Goal: Information Seeking & Learning: Learn about a topic

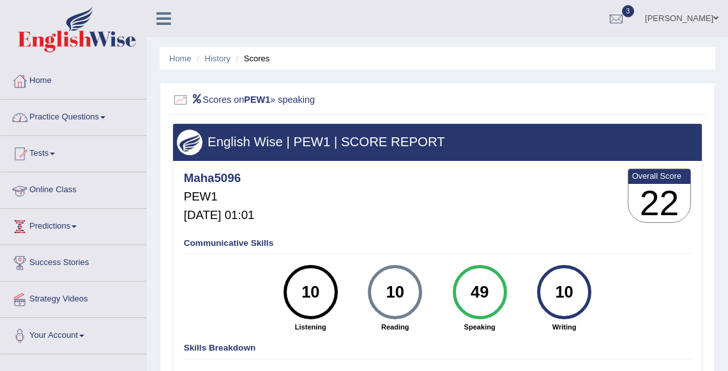
click at [82, 123] on link "Practice Questions" at bounding box center [74, 116] width 146 height 32
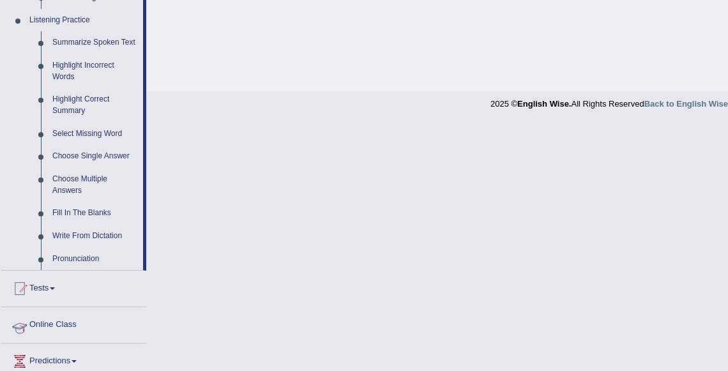
scroll to position [551, 0]
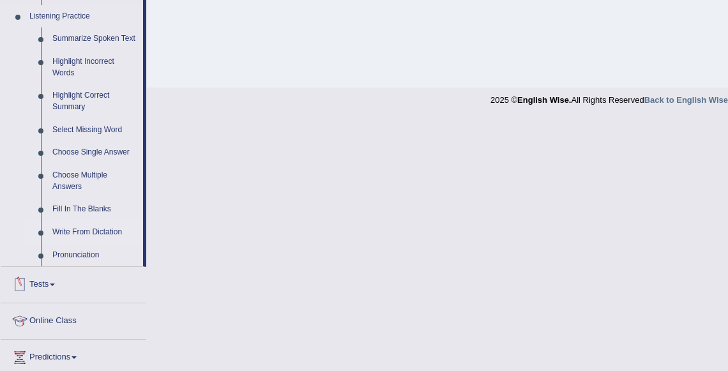
click at [66, 244] on link "Write From Dictation" at bounding box center [95, 232] width 96 height 23
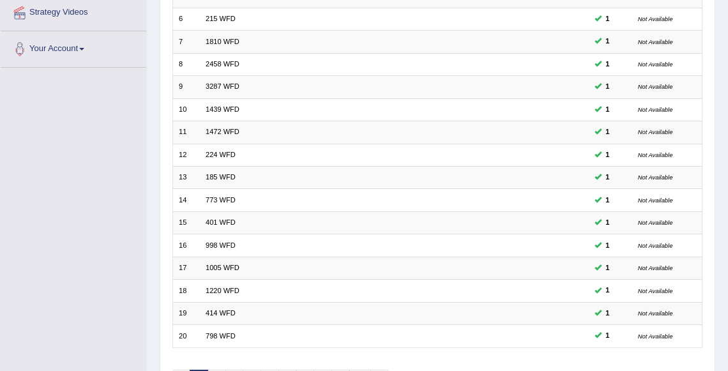
scroll to position [364, 0]
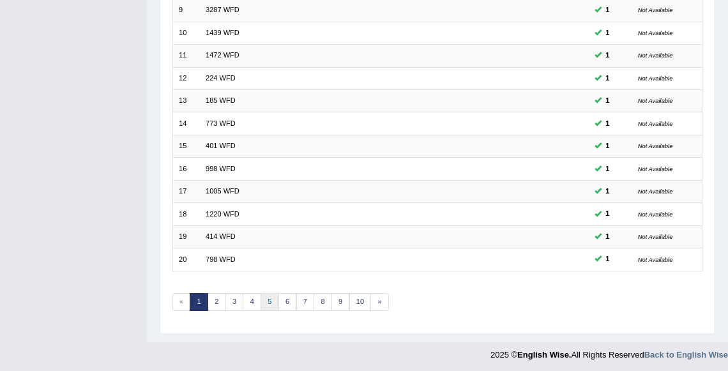
click at [269, 302] on link "5" at bounding box center [270, 302] width 19 height 18
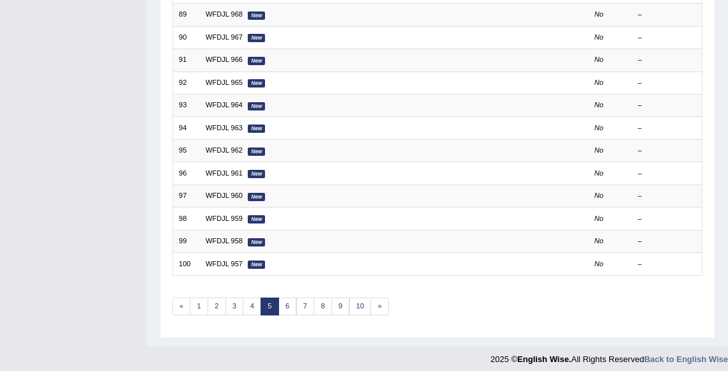
scroll to position [364, 0]
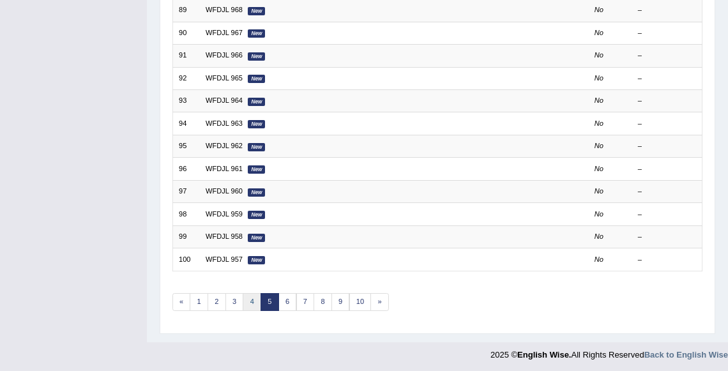
click at [256, 299] on link "4" at bounding box center [252, 302] width 19 height 18
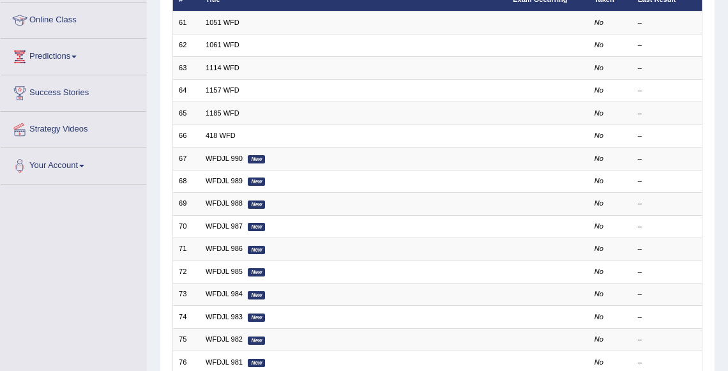
scroll to position [364, 0]
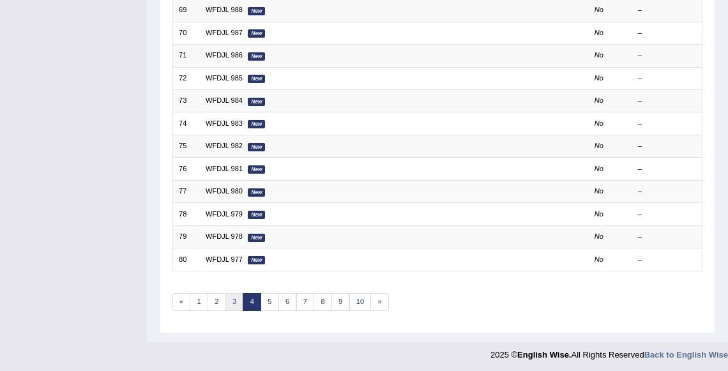
click at [236, 296] on link "3" at bounding box center [235, 302] width 19 height 18
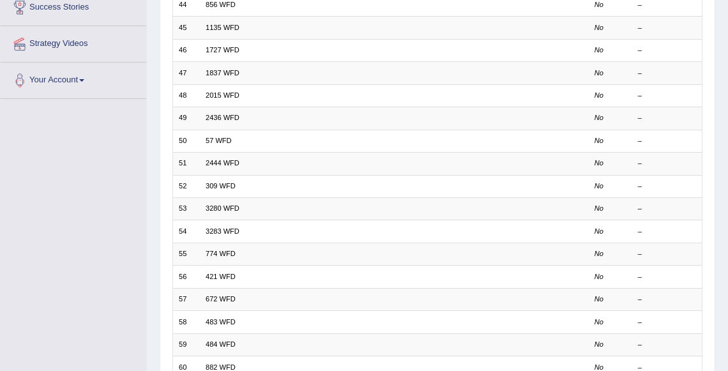
scroll to position [364, 0]
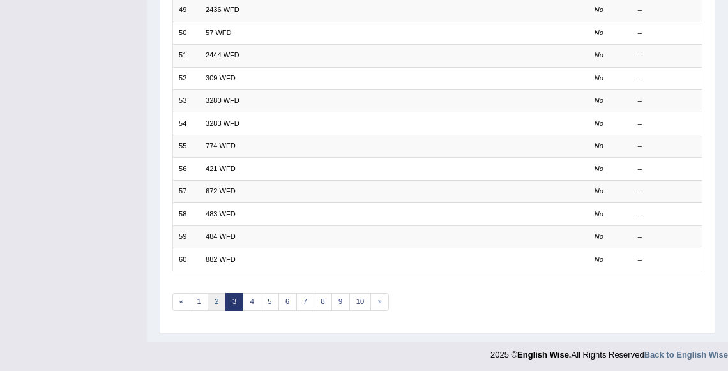
click at [215, 297] on link "2" at bounding box center [217, 302] width 19 height 18
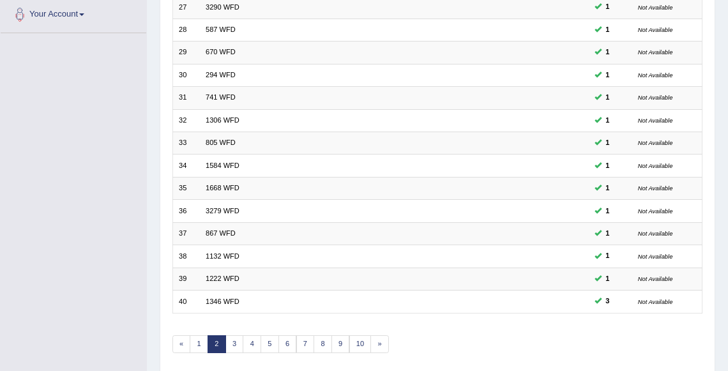
scroll to position [364, 0]
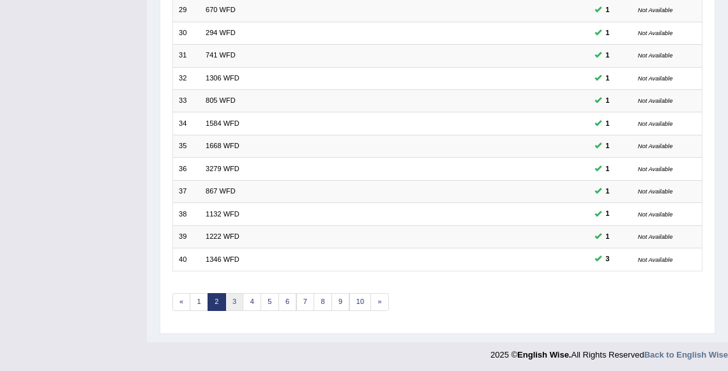
click at [233, 296] on link "3" at bounding box center [235, 302] width 19 height 18
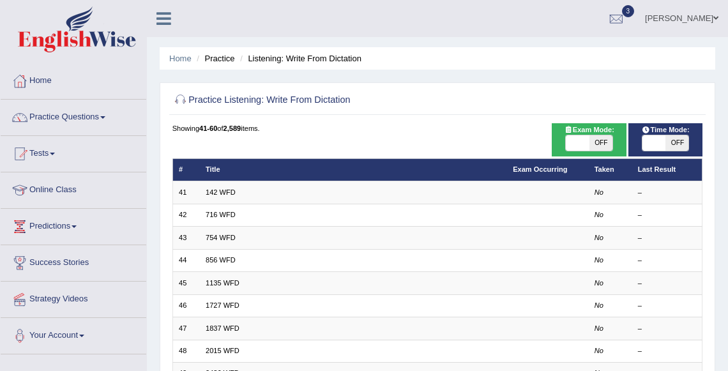
click at [675, 141] on span "OFF" at bounding box center [677, 142] width 23 height 15
checkbox input "true"
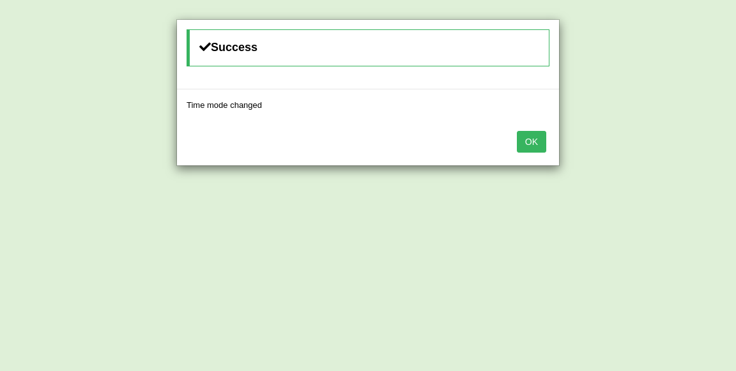
click at [517, 131] on button "OK" at bounding box center [531, 142] width 29 height 22
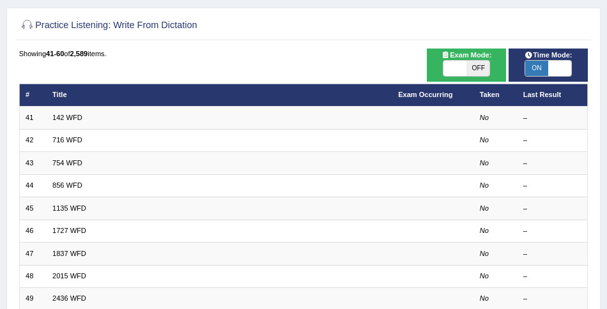
scroll to position [81, 0]
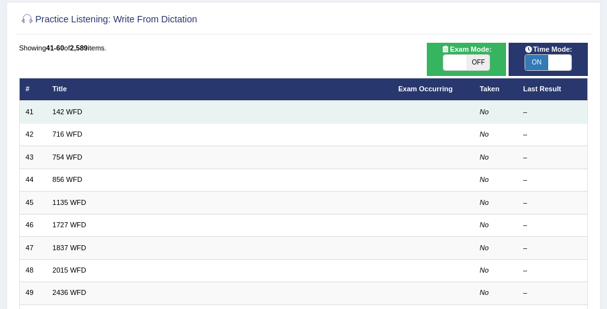
click at [68, 105] on td "142 WFD" at bounding box center [220, 112] width 346 height 22
click at [66, 114] on link "142 WFD" at bounding box center [67, 112] width 30 height 8
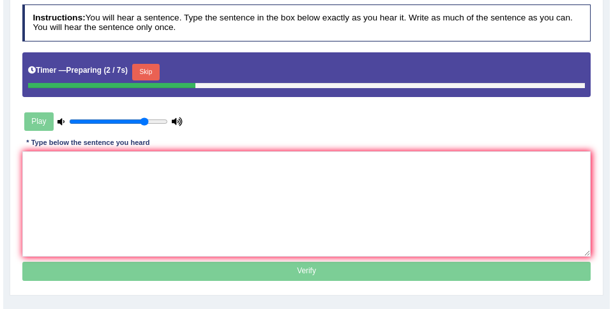
scroll to position [160, 0]
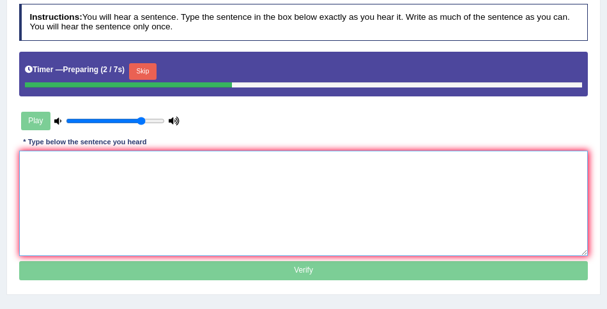
click at [83, 197] on textarea at bounding box center [303, 203] width 569 height 105
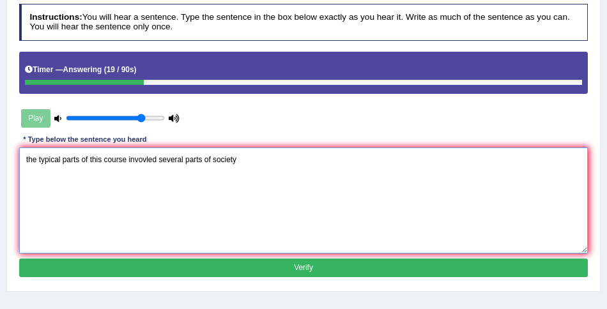
drag, startPoint x: 29, startPoint y: 158, endPoint x: 20, endPoint y: 158, distance: 9.0
click at [20, 158] on textarea "the typical parts of this course invovled several parts of society" at bounding box center [303, 200] width 569 height 105
click at [47, 162] on textarea "The typical parts of this course invovled several parts of society" at bounding box center [303, 200] width 569 height 105
click at [82, 159] on textarea "The typical parts of this course invovled several parts of society" at bounding box center [303, 200] width 569 height 105
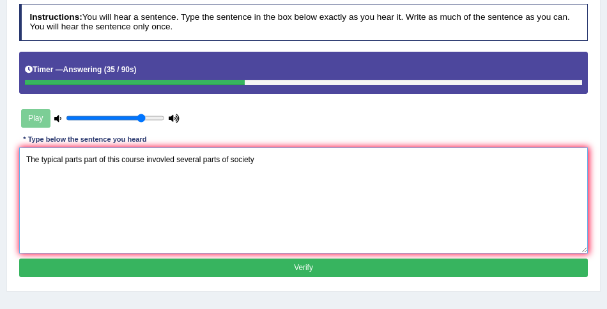
click at [160, 157] on textarea "The typical parts part of this course invovled several parts of society" at bounding box center [303, 200] width 569 height 105
click at [224, 159] on textarea "The typical parts part of this course involved several parts of society" at bounding box center [303, 200] width 569 height 105
click at [275, 162] on textarea "The typical parts part of this course involved several parts part of society" at bounding box center [303, 200] width 569 height 105
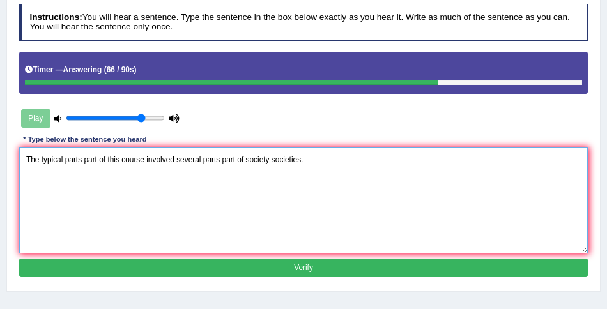
type textarea "The typical parts part of this course involved several parts part of society so…"
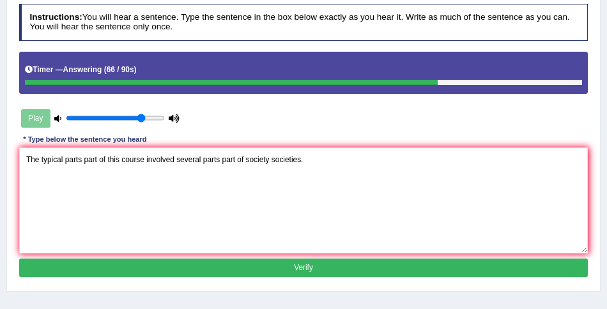
click at [325, 269] on button "Verify" at bounding box center [303, 268] width 569 height 19
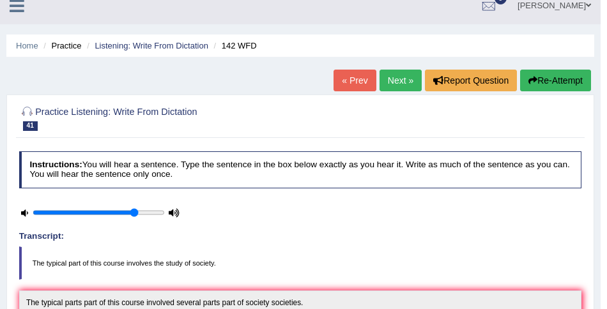
scroll to position [0, 0]
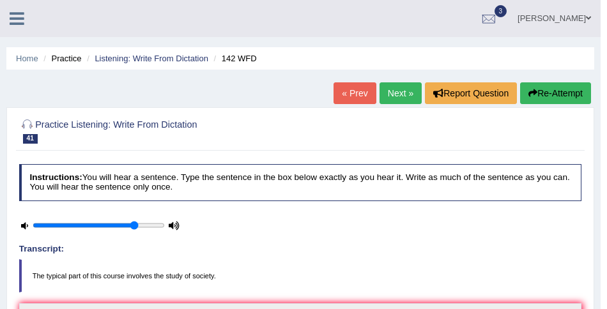
click at [403, 89] on link "Next »" at bounding box center [401, 93] width 42 height 22
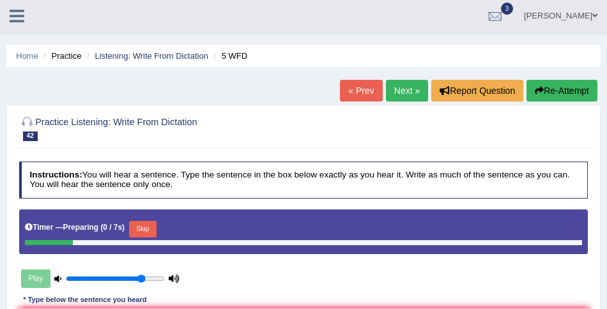
scroll to position [125, 0]
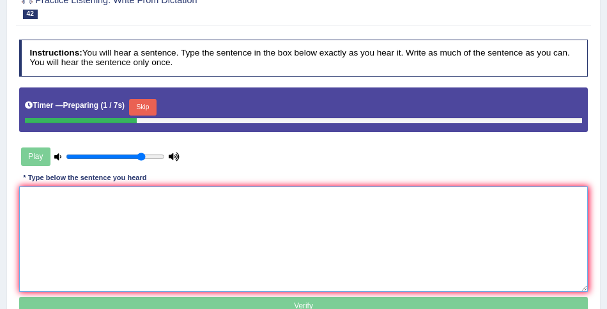
click at [204, 201] on textarea at bounding box center [303, 239] width 569 height 105
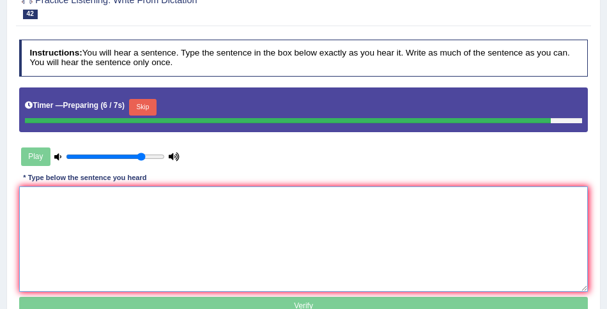
click at [196, 201] on textarea at bounding box center [303, 239] width 569 height 105
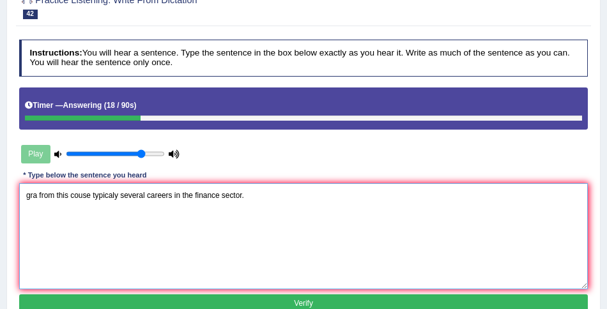
click at [29, 197] on textarea "gra from this couse typicaly several careers in the finance sector." at bounding box center [303, 235] width 569 height 105
click at [125, 197] on textarea "Graduate from this couse typicaly several careers in the finance sector." at bounding box center [303, 235] width 569 height 105
click at [180, 198] on textarea "Graduate from this couse typicaly several careers in the finance sector." at bounding box center [303, 235] width 569 height 105
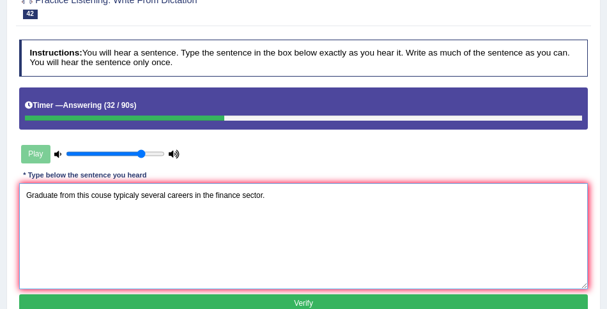
click at [180, 198] on textarea "Graduate from this couse typicaly several careers in the finance sector." at bounding box center [303, 235] width 569 height 105
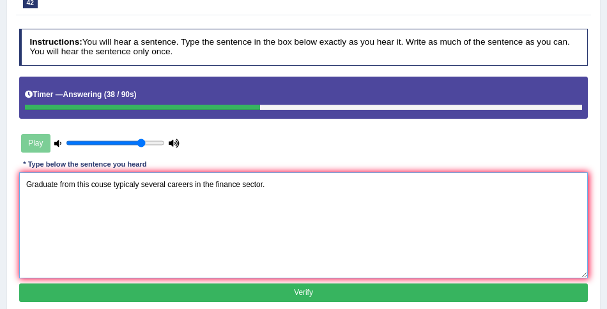
scroll to position [139, 0]
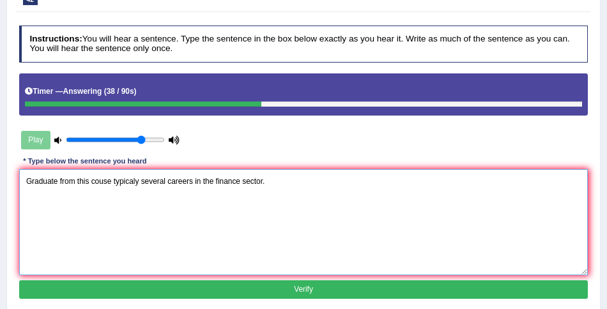
type textarea "Graduate from this couse typicaly several careers in the finance sector."
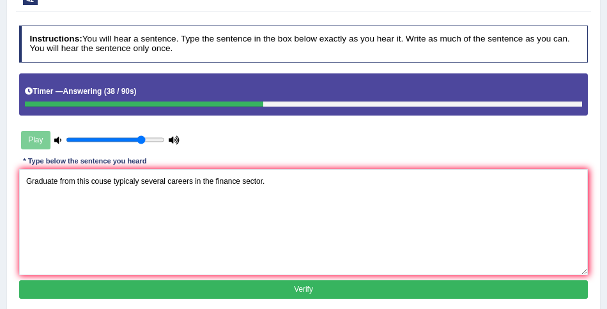
click at [277, 291] on button "Verify" at bounding box center [303, 289] width 569 height 19
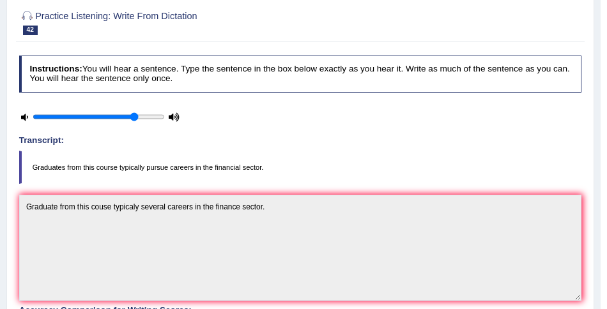
scroll to position [34, 0]
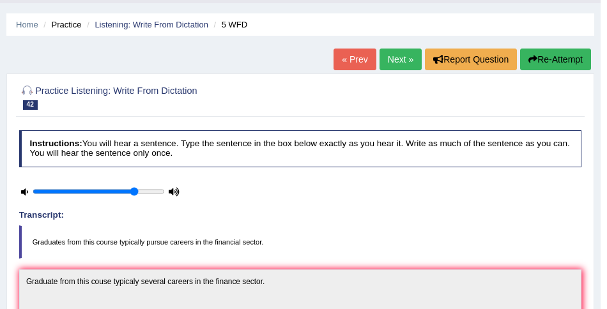
click at [541, 63] on button "Re-Attempt" at bounding box center [555, 60] width 71 height 22
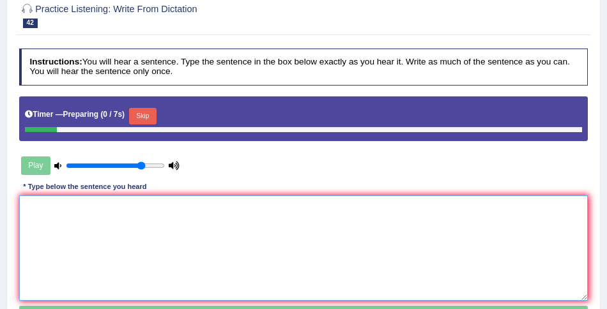
click at [181, 234] on textarea at bounding box center [303, 248] width 569 height 105
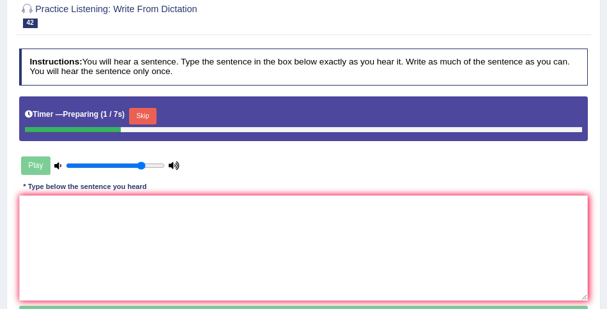
click at [146, 121] on button "Skip" at bounding box center [142, 116] width 27 height 17
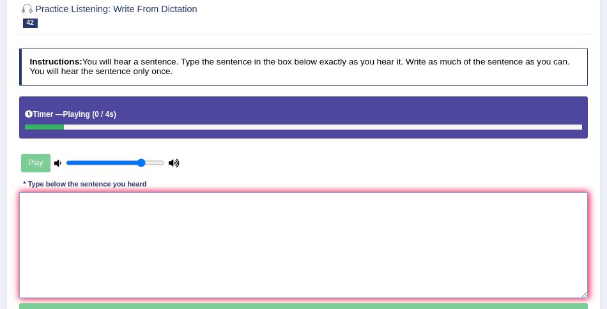
click at [127, 215] on textarea at bounding box center [303, 244] width 569 height 105
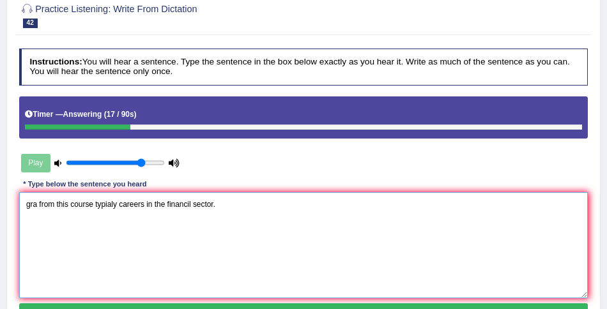
click at [33, 201] on textarea "gra from this course typialy careers in the financil sector." at bounding box center [303, 244] width 569 height 105
click at [107, 204] on textarea "Graduates from this course typialy careers in the financil sector." at bounding box center [303, 244] width 569 height 105
click at [129, 208] on textarea "Graduates from this course typialy careers in the financil sector." at bounding box center [303, 244] width 569 height 105
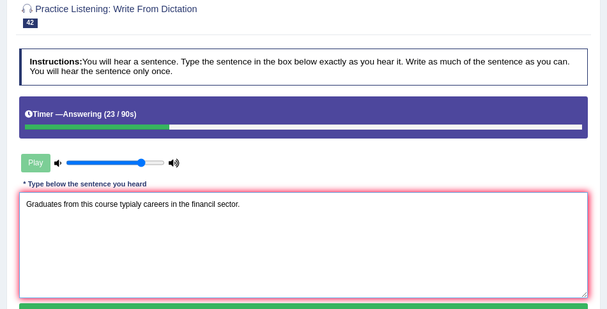
click at [129, 208] on textarea "Graduates from this course typialy careers in the financil sector." at bounding box center [303, 244] width 569 height 105
click at [218, 204] on textarea "Graduates from this course typically careers in the financil sector." at bounding box center [303, 244] width 569 height 105
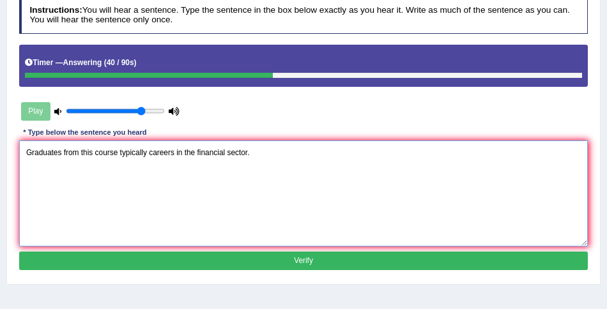
scroll to position [187, 0]
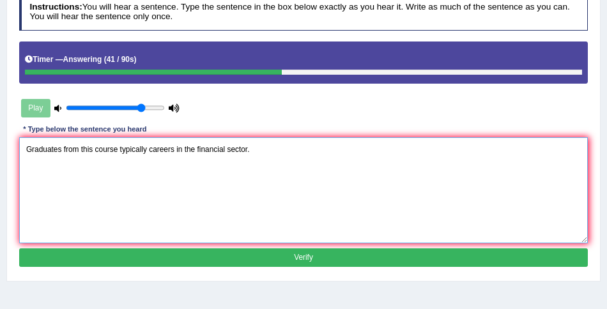
type textarea "Graduates from this course typically careers in the financial sector."
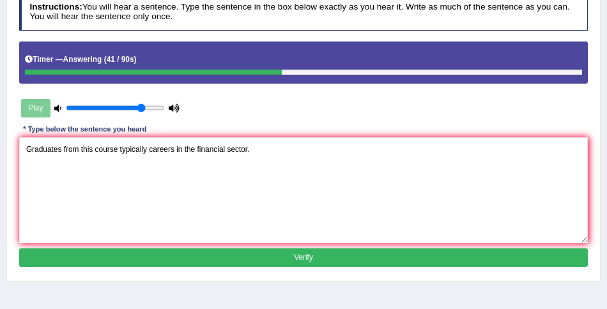
click at [254, 261] on button "Verify" at bounding box center [303, 258] width 569 height 19
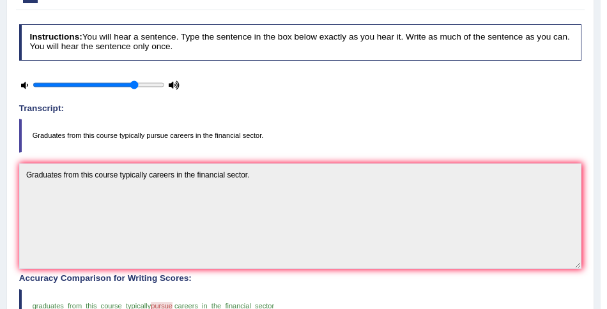
scroll to position [147, 0]
click at [160, 133] on blockquote "Graduates from this course typically pursue careers in the financial sector." at bounding box center [300, 135] width 563 height 33
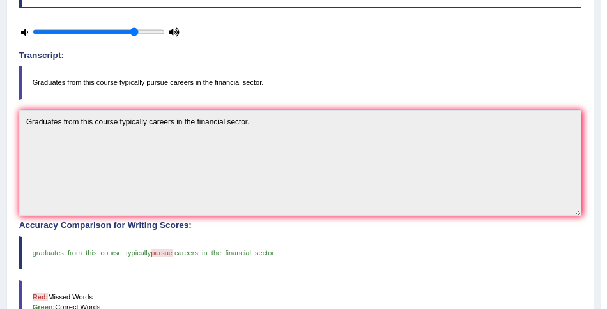
scroll to position [223, 0]
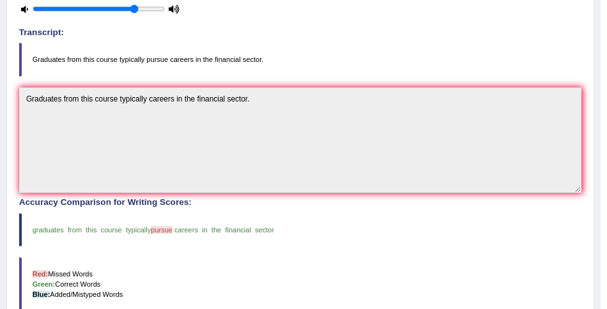
click at [165, 226] on span "pursue" at bounding box center [162, 230] width 22 height 8
click at [169, 227] on span "pursue" at bounding box center [162, 230] width 22 height 8
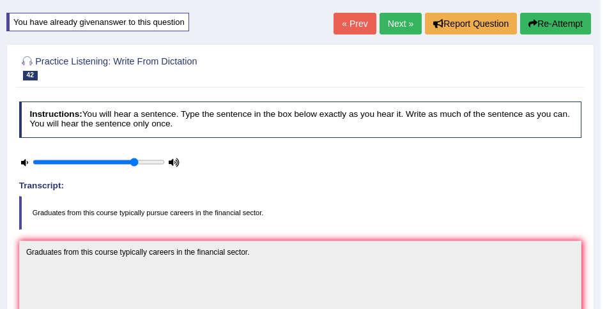
scroll to position [37, 0]
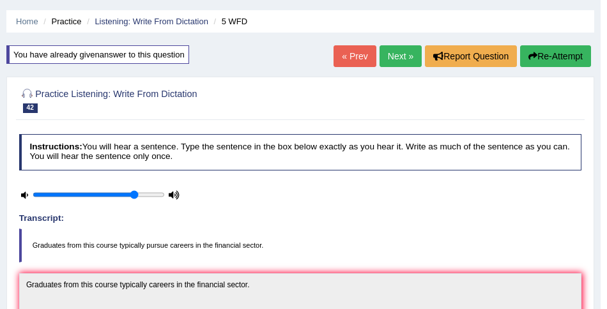
click at [546, 58] on button "Re-Attempt" at bounding box center [555, 56] width 71 height 22
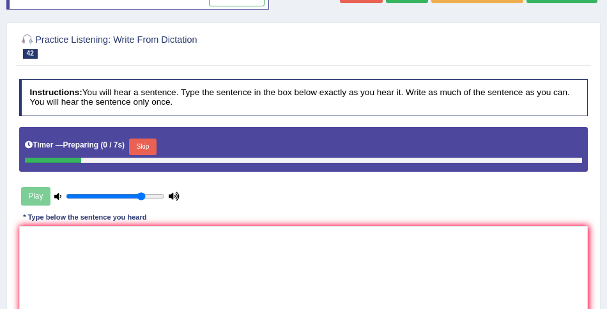
scroll to position [107, 0]
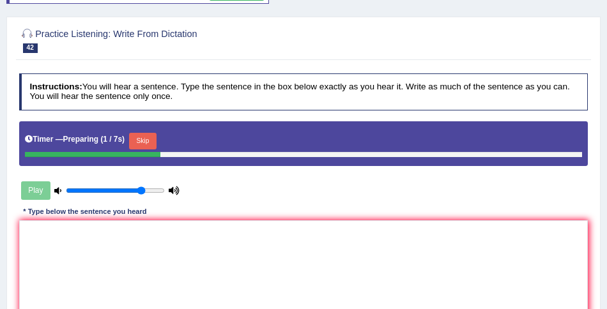
click at [148, 135] on button "Skip" at bounding box center [142, 141] width 27 height 17
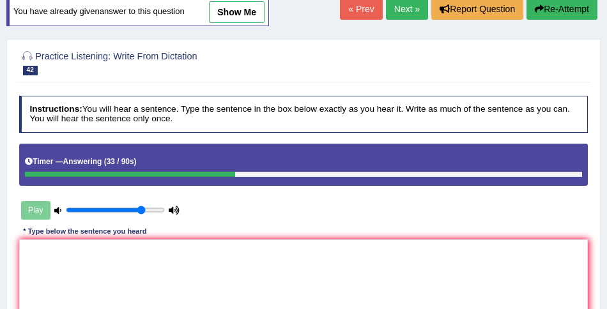
scroll to position [0, 0]
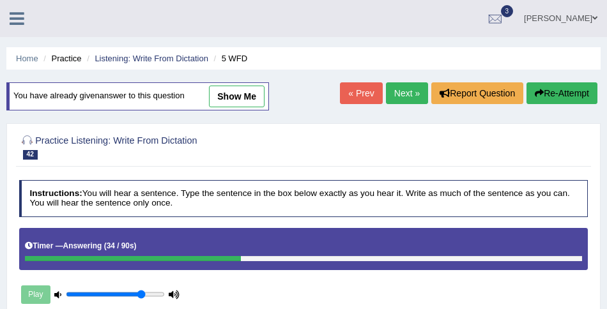
click at [398, 91] on link "Next »" at bounding box center [407, 93] width 42 height 22
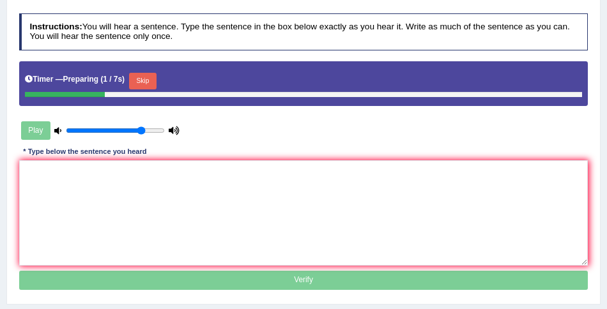
scroll to position [155, 0]
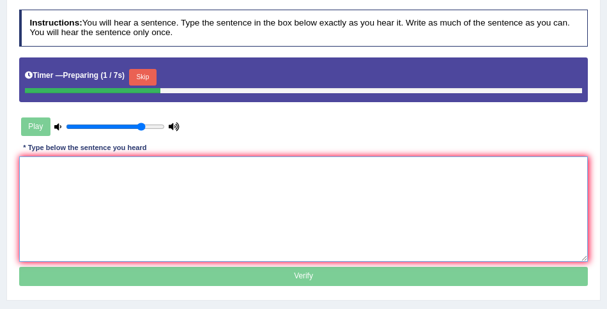
click at [164, 215] on textarea at bounding box center [303, 209] width 569 height 105
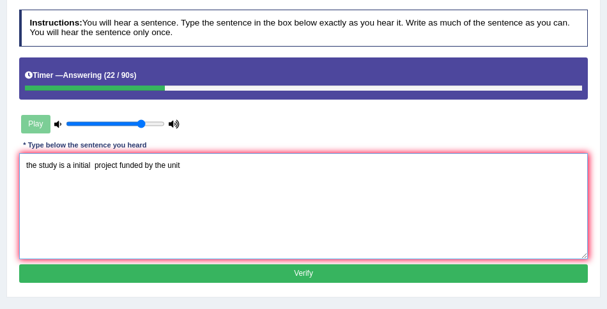
click at [26, 163] on textarea "the study is a initial project funded by the unit" at bounding box center [303, 205] width 569 height 105
click at [74, 165] on textarea "The study is a initial project funded by the unit" at bounding box center [303, 205] width 569 height 105
click at [105, 164] on textarea "The study is a an initial project funded by the unit" at bounding box center [303, 205] width 569 height 105
click at [141, 164] on textarea "The study is a an initial project funded by the unit" at bounding box center [303, 205] width 569 height 105
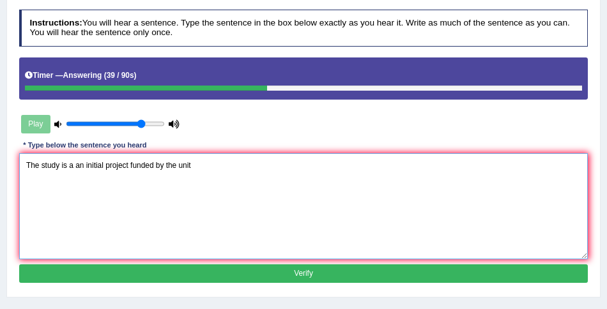
click at [190, 165] on textarea "The study is a an initial project funded by the unit" at bounding box center [303, 205] width 569 height 105
click at [178, 165] on textarea "The study is a an initial project funded by the vniversity." at bounding box center [303, 205] width 569 height 105
click at [193, 164] on textarea "The study is a an initial project funded by the university." at bounding box center [303, 205] width 569 height 105
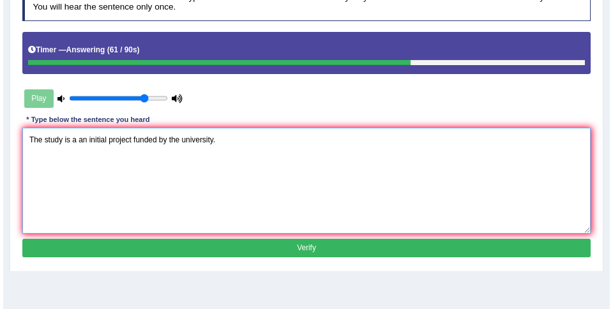
scroll to position [181, 0]
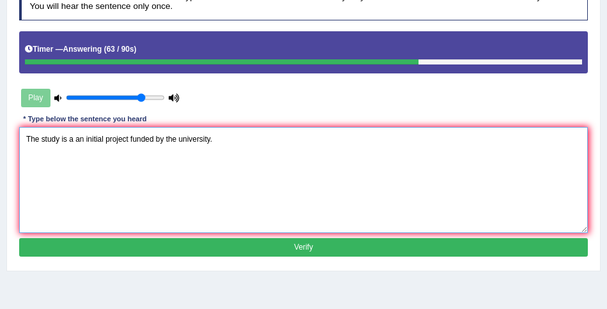
click at [130, 141] on textarea "The study is a an initial project funded by the university." at bounding box center [303, 179] width 569 height 105
type textarea "The study is a an initial project projects funded by the university."
click at [319, 245] on button "Verify" at bounding box center [303, 247] width 569 height 19
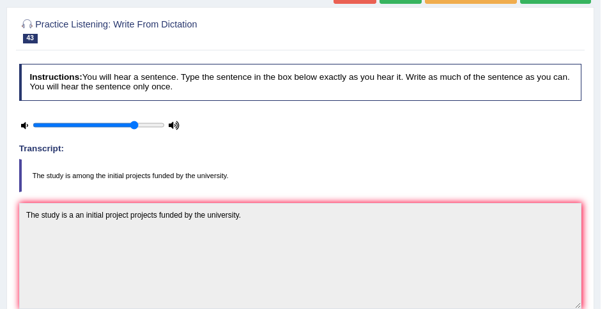
scroll to position [95, 0]
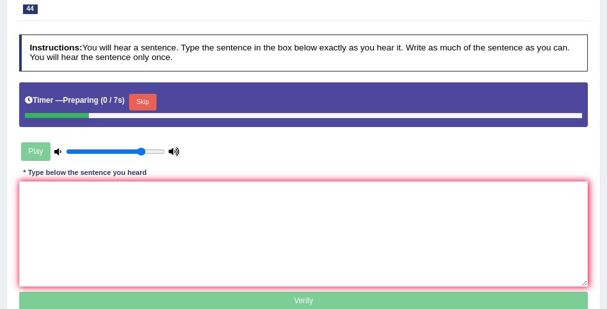
scroll to position [191, 0]
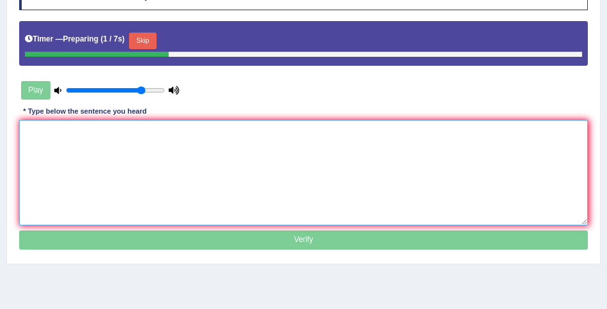
click at [207, 186] on textarea at bounding box center [303, 172] width 569 height 105
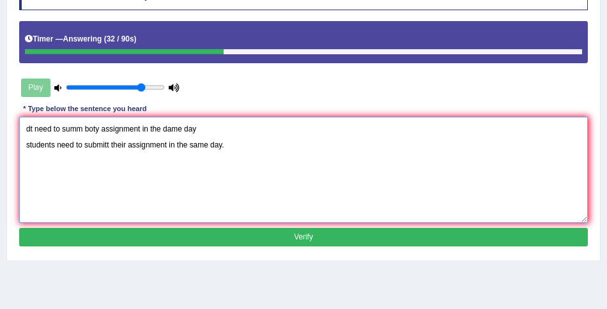
click at [24, 144] on textarea "dt need to summ boty assignment in the dame day students need to submitt their …" at bounding box center [303, 169] width 569 height 105
click at [59, 147] on textarea "dt need to summ boty assignment in the dame day Students need to submitt their …" at bounding box center [303, 169] width 569 height 105
click at [104, 149] on textarea "dt need to summ boty assignment in the dame day Students student need to submit…" at bounding box center [303, 169] width 569 height 105
click at [146, 148] on textarea "dt need to summ boty assignment in the dame day Students student need needs to …" at bounding box center [303, 169] width 569 height 105
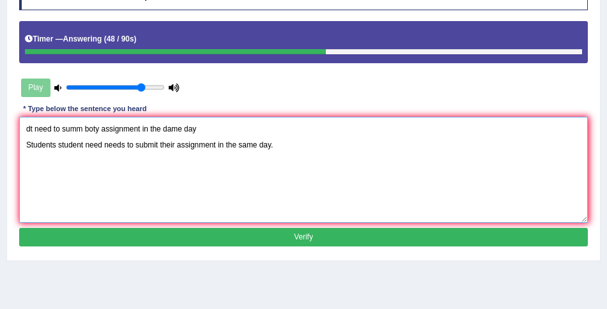
click at [178, 147] on textarea "dt need to summ boty assignment in the dame day Students student need needs to …" at bounding box center [303, 169] width 569 height 105
click at [258, 144] on textarea "dt need to summ boty assignment in the dame day Students student need needs to …" at bounding box center [303, 169] width 569 height 105
drag, startPoint x: 204, startPoint y: 127, endPoint x: 6, endPoint y: 122, distance: 198.8
click at [6, 122] on div "Home Practice Listening: Write From Dictation 716 WFD « Prev Next » Report Ques…" at bounding box center [303, 128] width 607 height 639
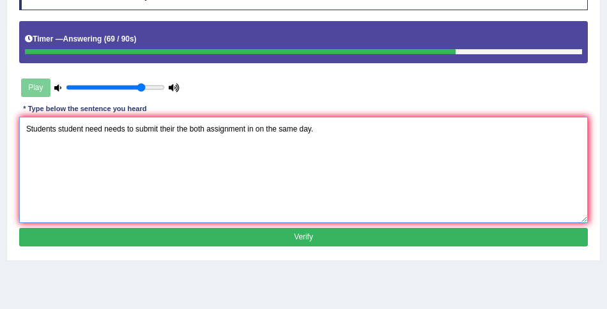
type textarea "Students student need needs to submit their the both assignment in on the same …"
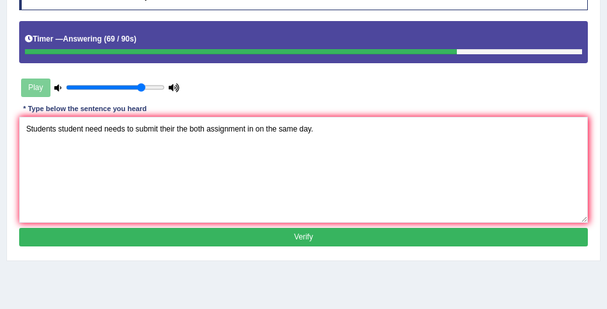
click at [289, 237] on button "Verify" at bounding box center [303, 237] width 569 height 19
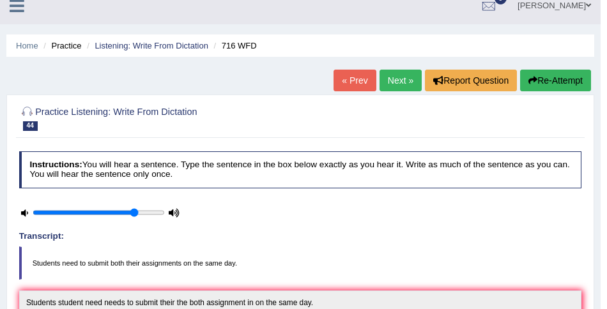
scroll to position [10, 0]
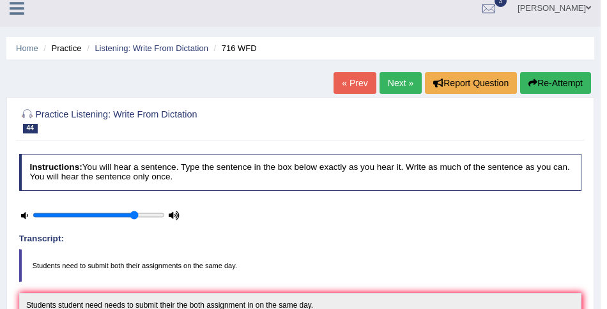
click at [395, 87] on link "Next »" at bounding box center [401, 83] width 42 height 22
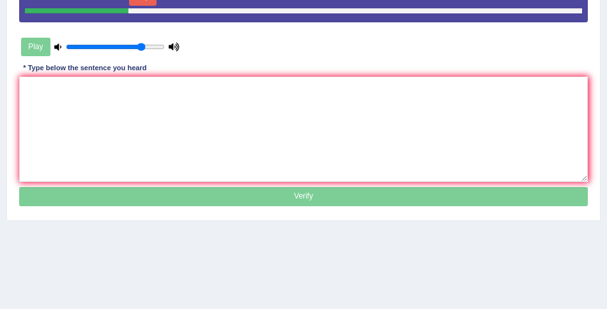
scroll to position [231, 0]
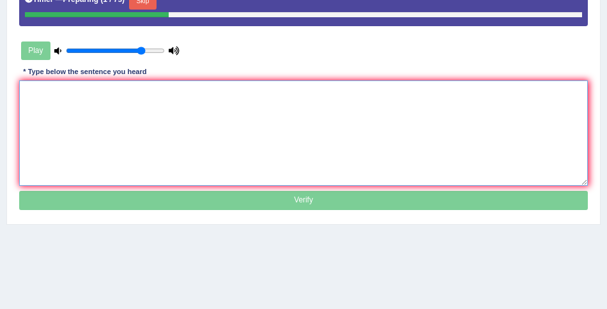
click at [285, 128] on textarea at bounding box center [303, 133] width 569 height 105
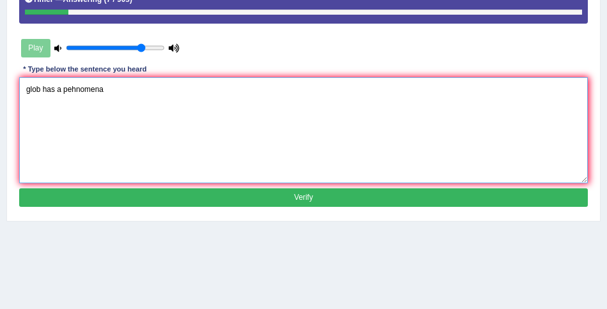
click at [37, 88] on textarea "glob has a pehnomena" at bounding box center [303, 129] width 569 height 105
click at [100, 88] on textarea "Globalization has a pehnomena" at bounding box center [303, 129] width 569 height 105
type textarea "Globalization has a phenomena."
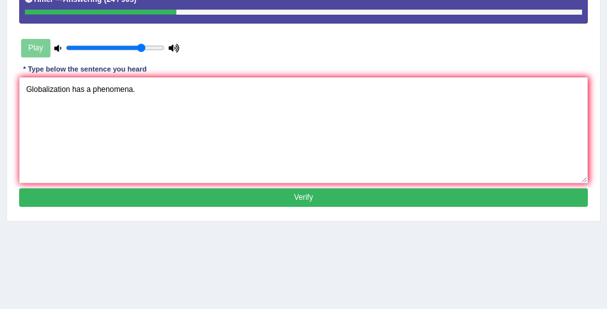
click at [289, 197] on button "Verify" at bounding box center [303, 197] width 569 height 19
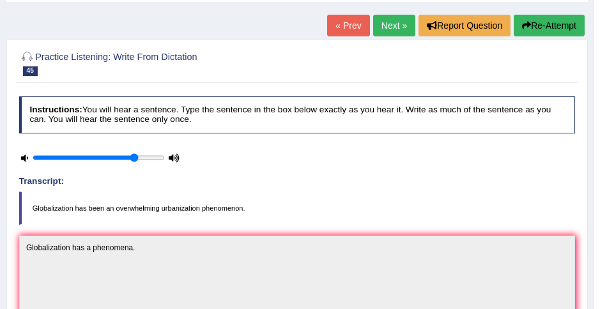
scroll to position [30, 0]
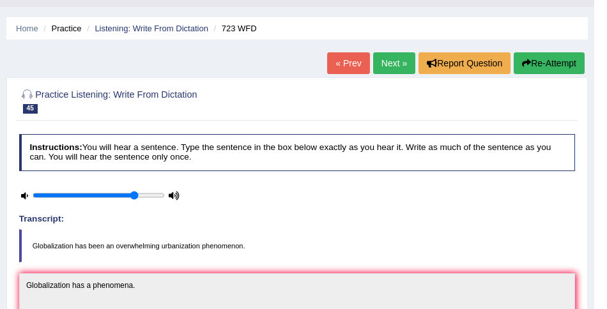
click at [391, 66] on link "Next »" at bounding box center [394, 63] width 42 height 22
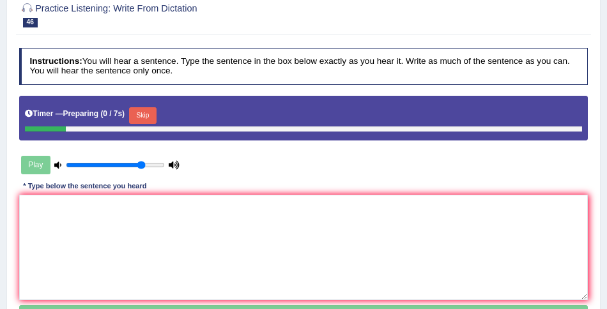
scroll to position [117, 0]
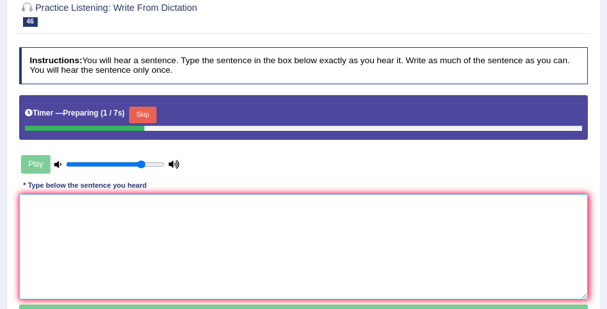
click at [176, 200] on textarea at bounding box center [303, 246] width 569 height 105
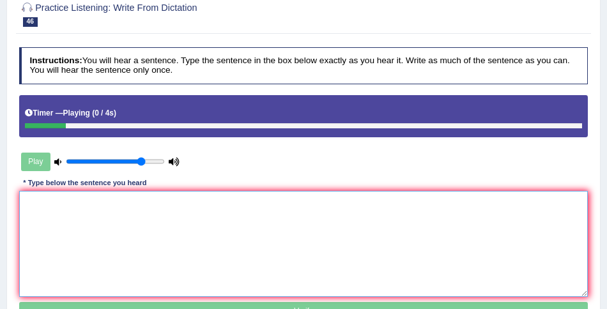
type textarea "t"
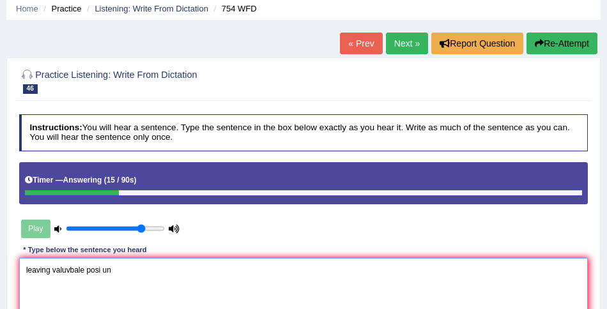
scroll to position [50, 0]
type textarea "leaving valuvbale posi un"
click at [559, 38] on button "Re-Attempt" at bounding box center [561, 44] width 71 height 22
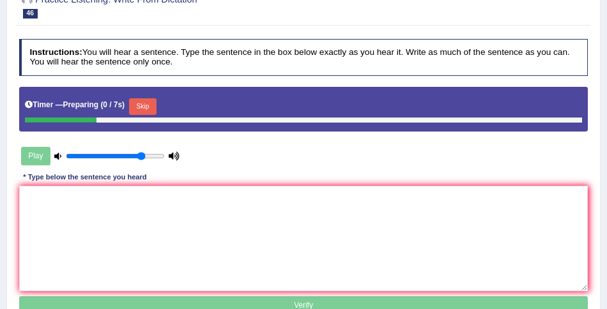
click at [146, 103] on button "Skip" at bounding box center [142, 106] width 27 height 17
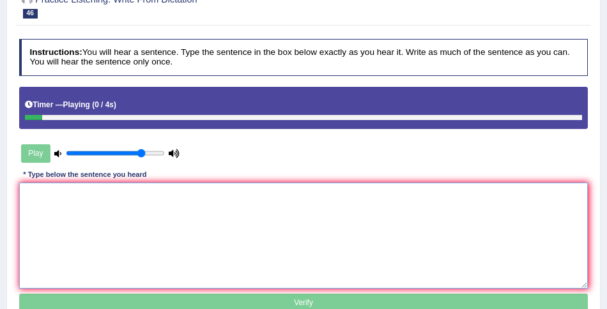
click at [118, 243] on textarea at bounding box center [303, 235] width 569 height 105
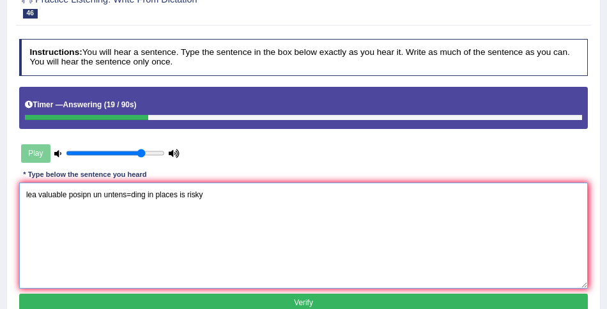
click at [157, 195] on textarea "lea valuable posipn un untens=ding in places is risky" at bounding box center [303, 235] width 569 height 105
click at [28, 196] on textarea "lea valuable posipn un untens=ding in puplic places is risky" at bounding box center [303, 235] width 569 height 105
click at [73, 192] on textarea "Leaving valuable posipn un untens=ding in puplic places is risky" at bounding box center [303, 235] width 569 height 105
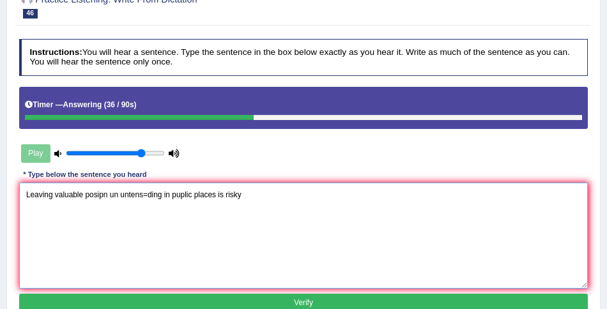
click at [100, 197] on textarea "Leaving valuable posipn un untens=ding in puplic places is risky" at bounding box center [303, 235] width 569 height 105
click at [116, 196] on textarea "Leaving valuable position un untens=ding in puplic places is risky" at bounding box center [303, 235] width 569 height 105
click at [126, 197] on textarea "Leaving valuable position in untens=ding in puplic places is risky" at bounding box center [303, 235] width 569 height 105
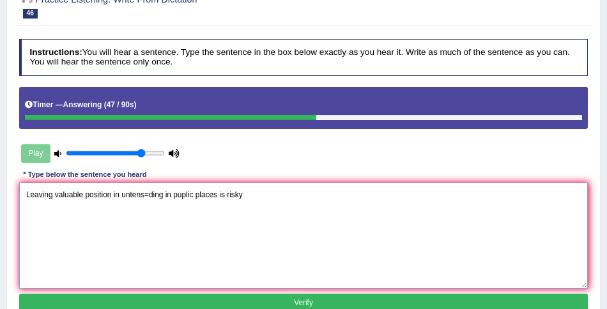
click at [126, 197] on textarea "Leaving valuable position in untens=ding in puplic places is risky" at bounding box center [303, 235] width 569 height 105
drag, startPoint x: 165, startPoint y: 196, endPoint x: 123, endPoint y: 196, distance: 42.8
click at [123, 196] on textarea "Leaving valuable position in untens=ding in puplic places is risky" at bounding box center [303, 235] width 569 height 105
click at [183, 197] on textarea "Leaving valuable position in unintending in puplic places is risky" at bounding box center [303, 235] width 569 height 105
click at [232, 196] on textarea "Leaving valuable position in unintending in puplic places is risky" at bounding box center [303, 235] width 569 height 105
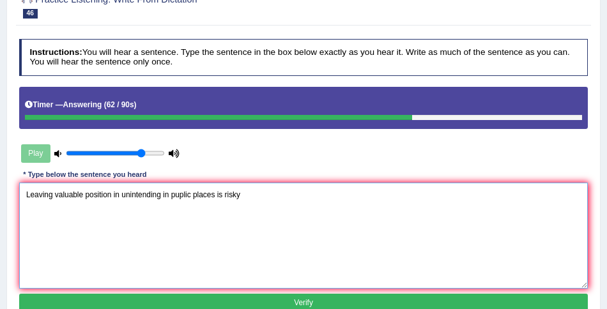
click at [232, 196] on textarea "Leaving valuable position in unintending in puplic places is risky" at bounding box center [303, 235] width 569 height 105
drag, startPoint x: 118, startPoint y: 195, endPoint x: 112, endPoint y: 196, distance: 6.4
click at [112, 196] on textarea "Leaving valuable position in unintending in puplic places is risky." at bounding box center [303, 235] width 569 height 105
type textarea "Leaving valuable position an unintending in puplic places is risky."
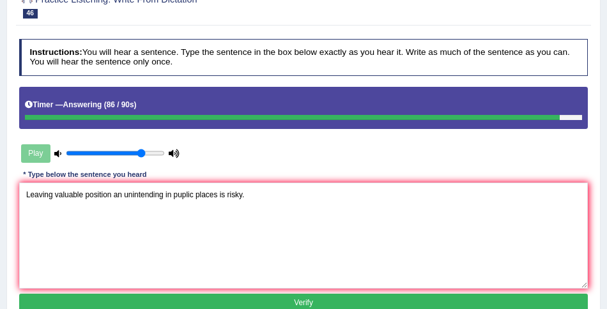
click at [293, 294] on button "Verify" at bounding box center [303, 303] width 569 height 19
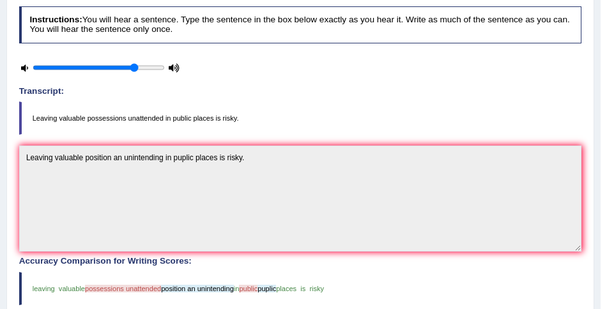
scroll to position [178, 0]
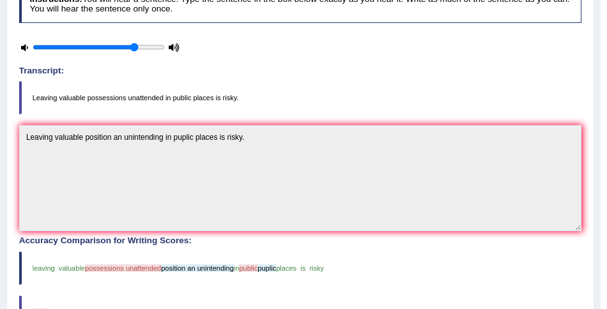
drag, startPoint x: 165, startPoint y: 96, endPoint x: 128, endPoint y: 97, distance: 37.7
click at [127, 96] on blockquote "Leaving valuable possessions unattended in public places is risky." at bounding box center [300, 97] width 563 height 33
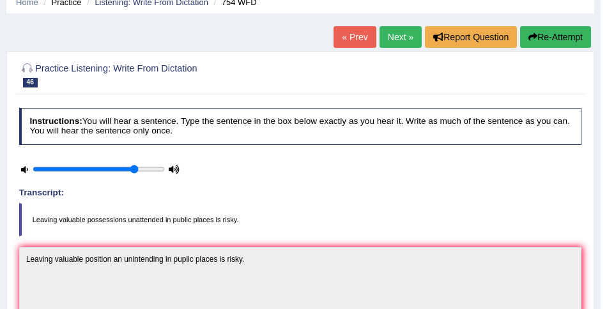
scroll to position [54, 0]
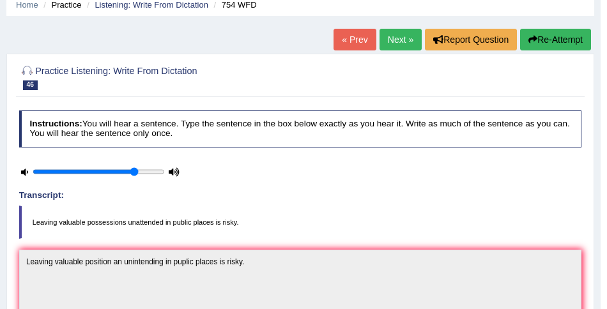
click at [395, 45] on link "Next »" at bounding box center [401, 40] width 42 height 22
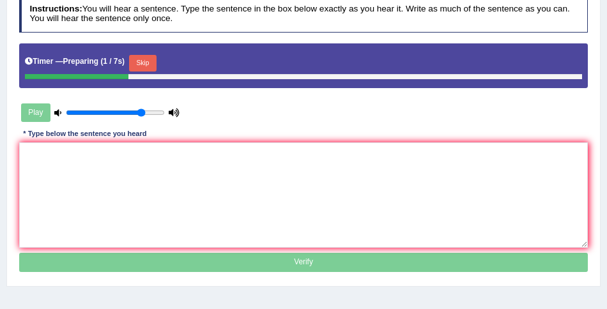
scroll to position [195, 0]
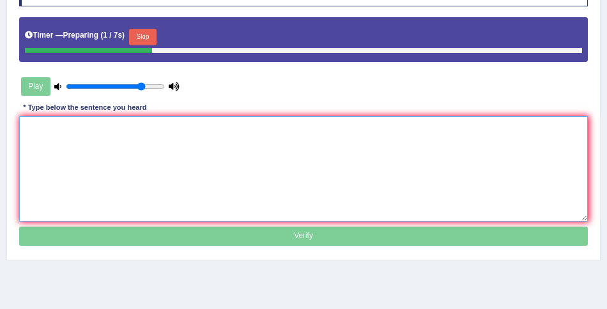
click at [174, 163] on textarea at bounding box center [303, 168] width 569 height 105
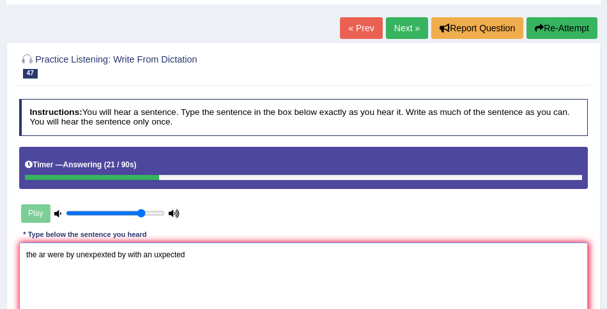
scroll to position [60, 0]
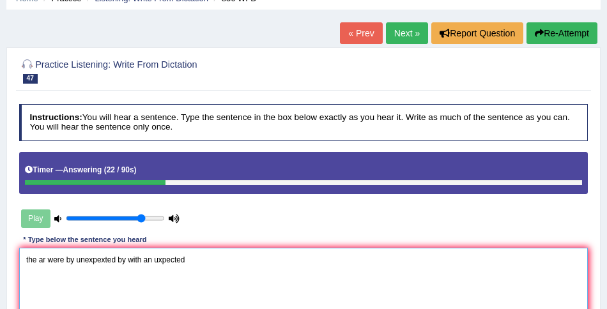
type textarea "the ar were by unexpexted by with an uxpected"
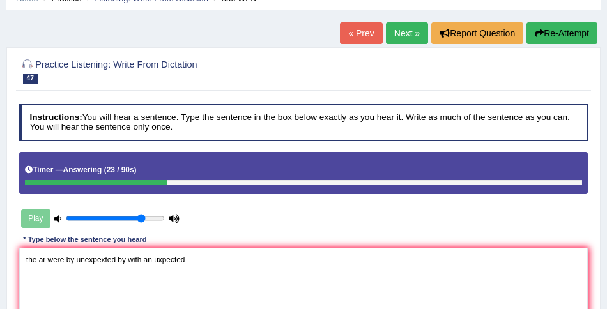
click at [573, 32] on button "Re-Attempt" at bounding box center [561, 33] width 71 height 22
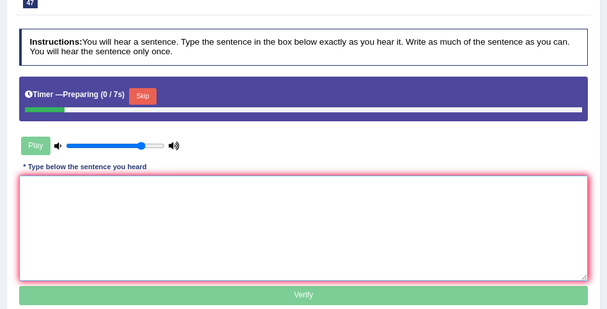
click at [143, 250] on textarea at bounding box center [303, 228] width 569 height 105
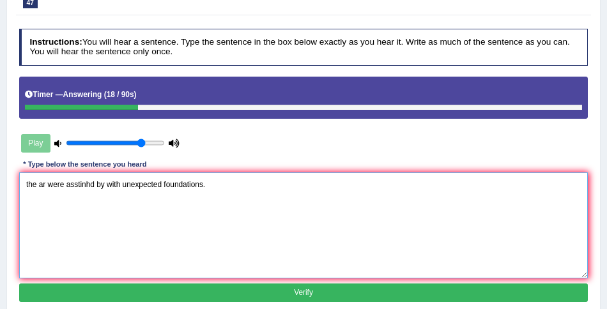
click at [43, 185] on textarea "the ar were asstinhd by with unexpected foundations." at bounding box center [303, 225] width 569 height 105
click at [95, 183] on textarea "the archilogy were asstinhd by with unexpected foundations." at bounding box center [303, 225] width 569 height 105
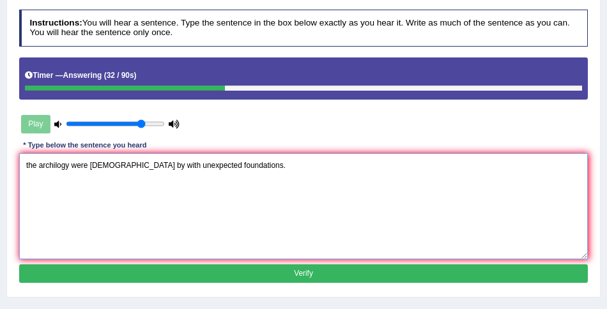
type textarea "the archilogy were asstonish by with unexpected foundations."
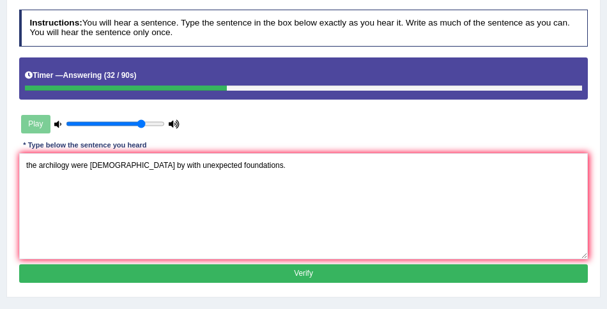
click at [231, 269] on button "Verify" at bounding box center [303, 274] width 569 height 19
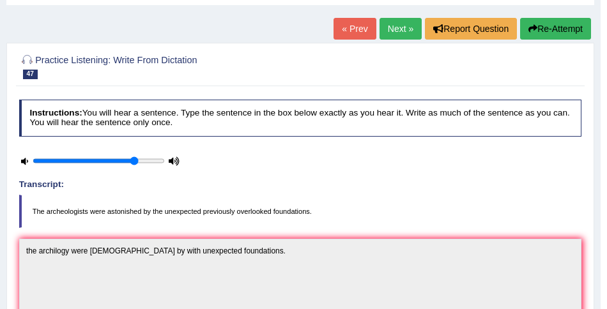
scroll to position [61, 0]
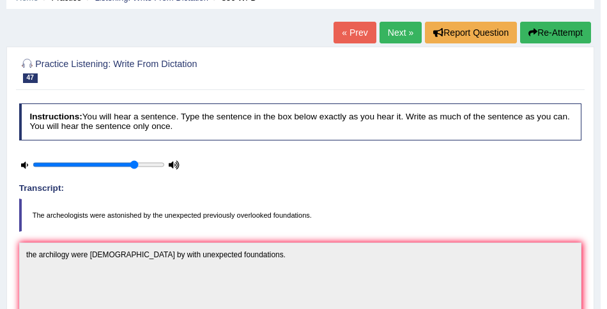
click at [391, 29] on link "Next »" at bounding box center [401, 33] width 42 height 22
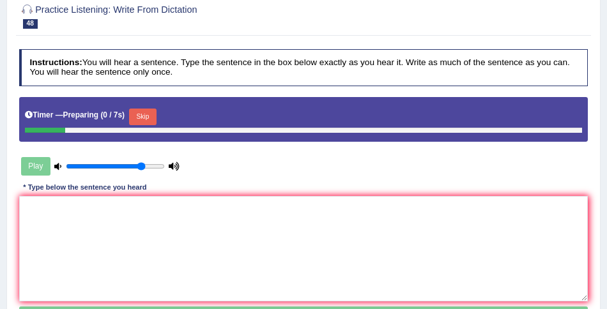
scroll to position [139, 0]
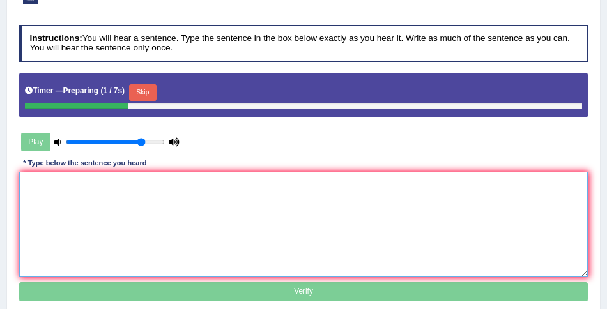
click at [155, 189] on textarea at bounding box center [303, 224] width 569 height 105
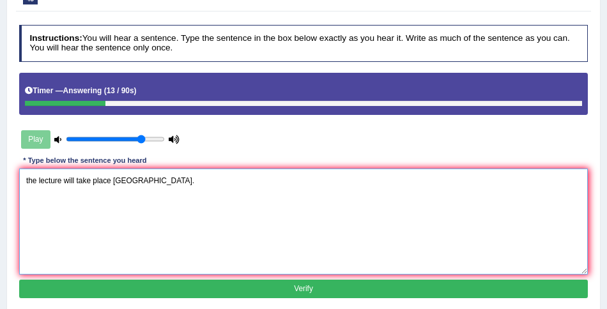
drag, startPoint x: 28, startPoint y: 180, endPoint x: 19, endPoint y: 180, distance: 8.9
click at [19, 180] on textarea "the lecture will take place [GEOGRAPHIC_DATA]." at bounding box center [303, 221] width 569 height 105
click at [125, 176] on textarea "The lecture will take place inthe main hall." at bounding box center [303, 221] width 569 height 105
type textarea "The lecture will take place in the main hall."
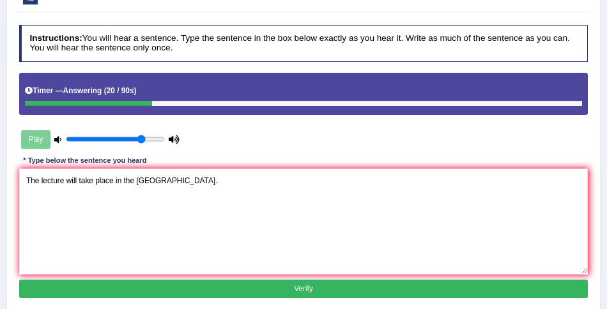
click at [289, 280] on button "Verify" at bounding box center [303, 289] width 569 height 19
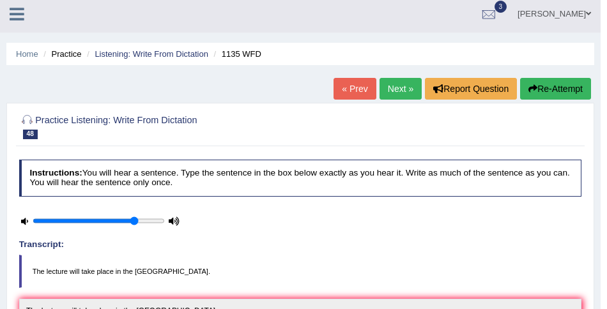
scroll to position [0, 0]
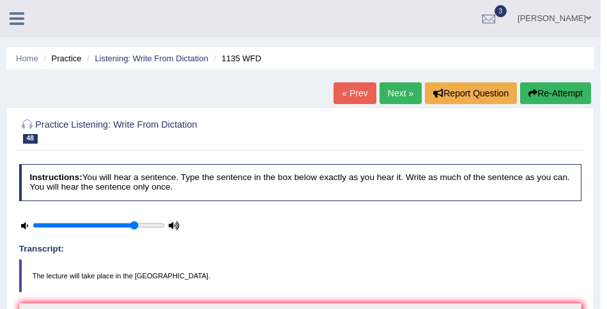
click at [393, 88] on link "Next »" at bounding box center [401, 93] width 42 height 22
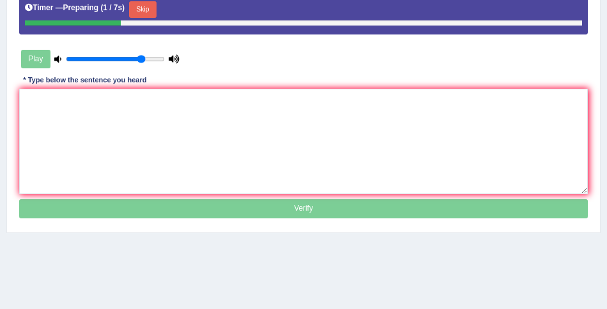
scroll to position [162, 0]
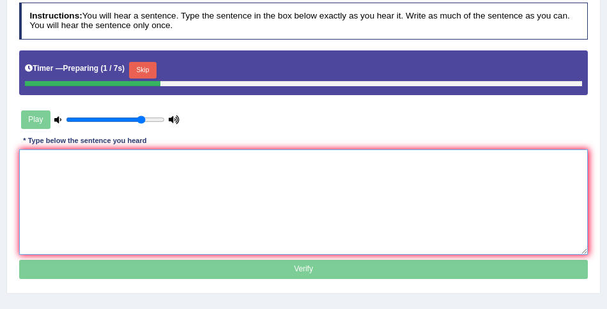
click at [233, 198] on textarea at bounding box center [303, 202] width 569 height 105
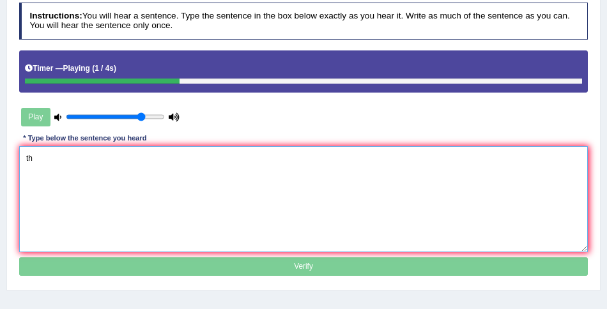
type textarea "t"
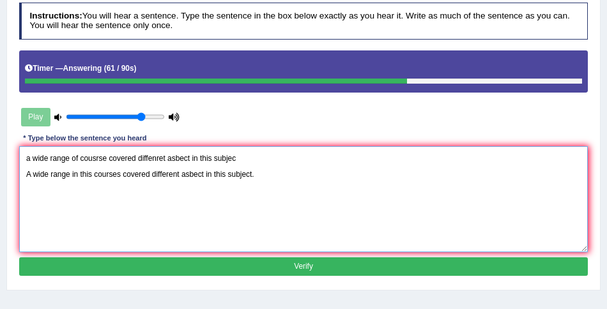
click at [71, 173] on textarea "a wide range of cousrse covered diffenret asbect in this subjec A wide range in…" at bounding box center [303, 198] width 569 height 105
drag, startPoint x: 246, startPoint y: 157, endPoint x: 15, endPoint y: 151, distance: 231.4
click at [15, 151] on div "Practice Listening: Write From Dictation 49 1164 WFD Instructions: You will hea…" at bounding box center [303, 118] width 594 height 345
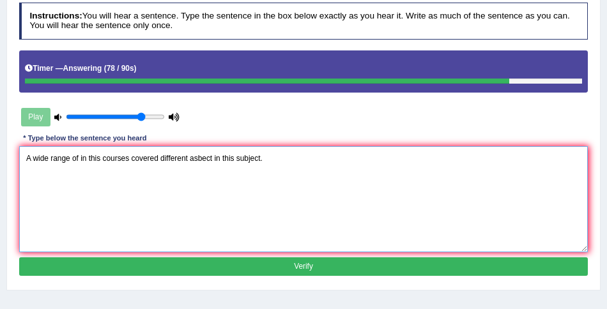
click at [265, 158] on textarea "A wide range of in this courses covered different asbect in this subject." at bounding box center [303, 198] width 569 height 105
type textarea "A wide range of in this courses covered different asbect in this subject subjec…"
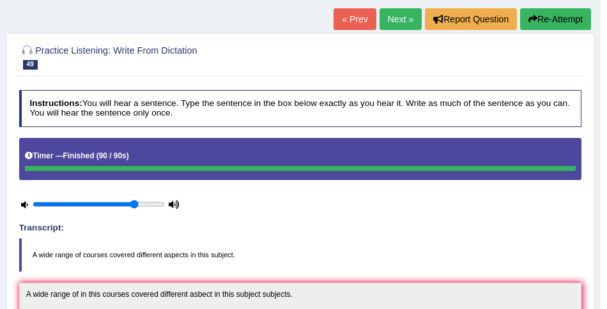
scroll to position [68, 0]
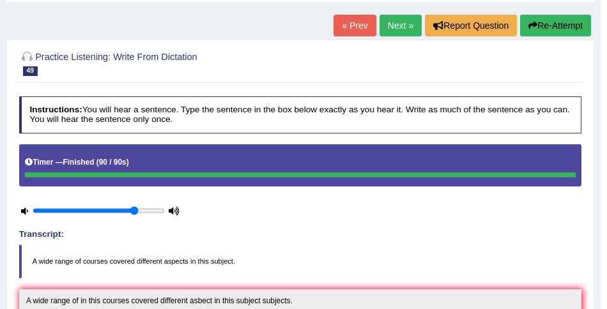
click at [385, 35] on link "Next »" at bounding box center [401, 26] width 42 height 22
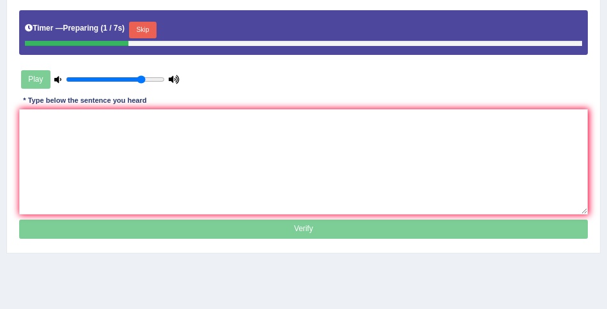
scroll to position [217, 0]
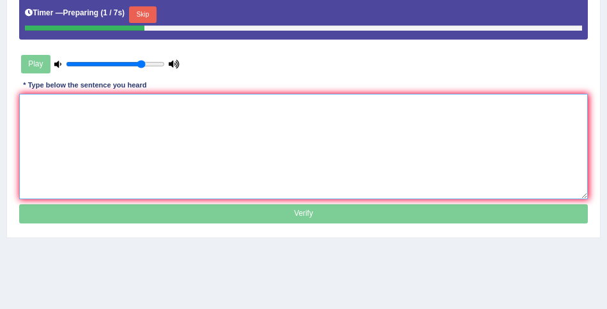
click at [237, 145] on textarea at bounding box center [303, 146] width 569 height 105
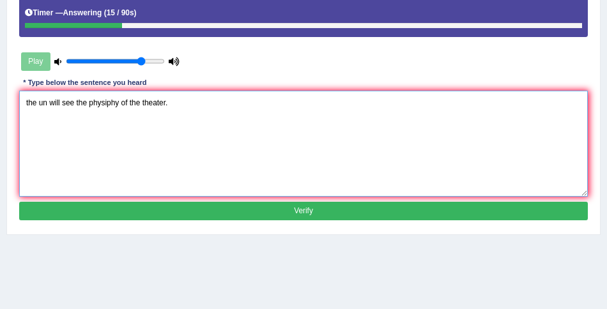
click at [45, 101] on textarea "the un will see the physiphy of the theater." at bounding box center [303, 143] width 569 height 105
click at [28, 104] on textarea "the university will see the physiphy of the theater." at bounding box center [303, 143] width 569 height 105
type textarea "The university will see the physiphy of the theater."
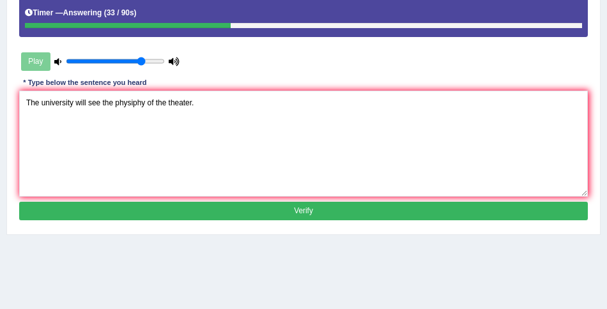
click at [286, 206] on button "Verify" at bounding box center [303, 211] width 569 height 19
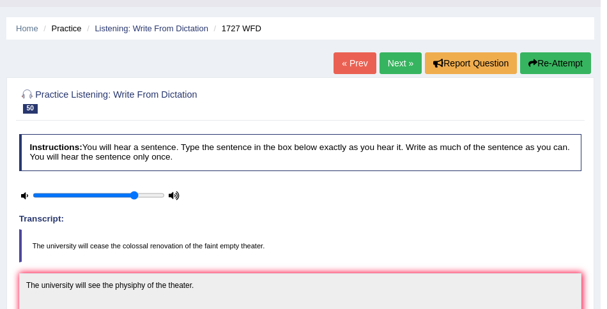
scroll to position [29, 0]
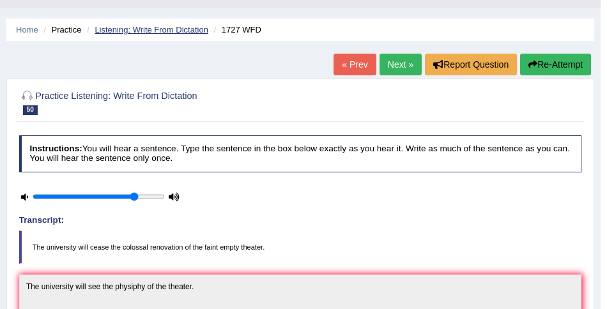
click at [186, 29] on link "Listening: Write From Dictation" at bounding box center [152, 30] width 114 height 10
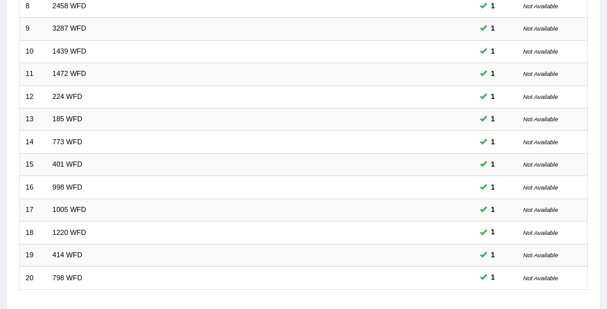
scroll to position [430, 0]
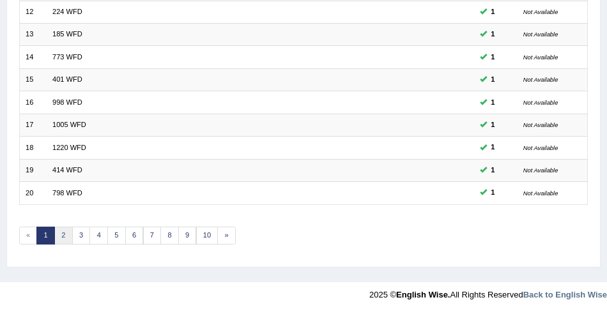
click at [56, 236] on link "2" at bounding box center [63, 236] width 19 height 18
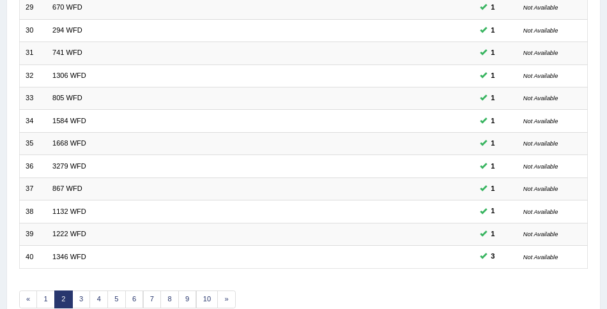
scroll to position [430, 0]
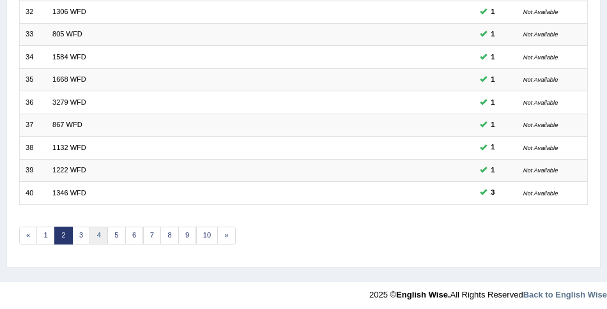
click at [95, 234] on link "4" at bounding box center [98, 236] width 19 height 18
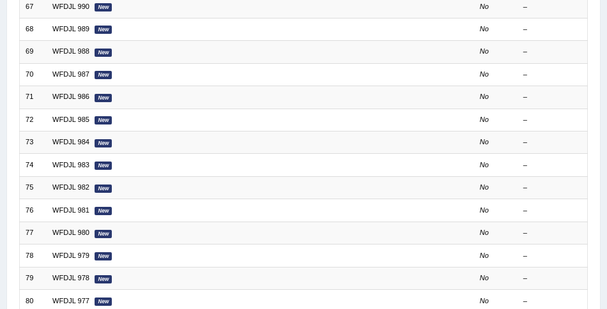
scroll to position [380, 0]
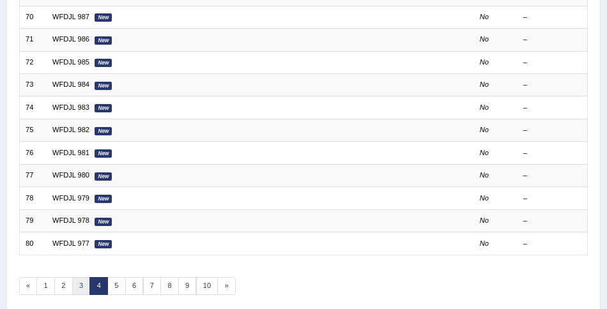
click at [82, 280] on link "3" at bounding box center [81, 286] width 19 height 18
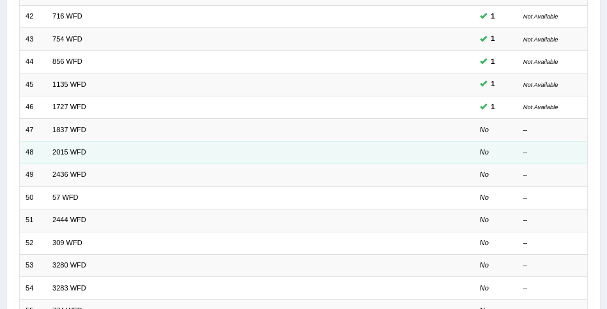
scroll to position [201, 0]
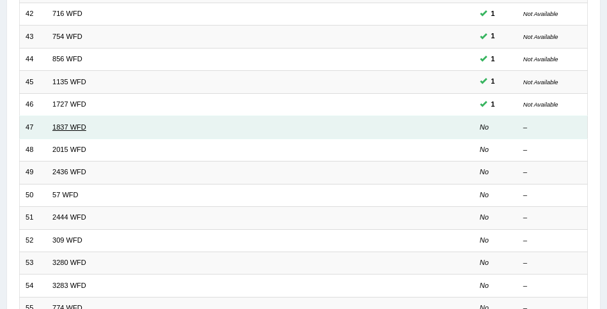
click at [68, 127] on link "1837 WFD" at bounding box center [69, 127] width 34 height 8
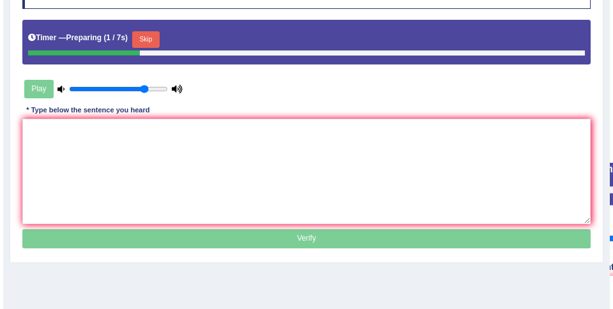
scroll to position [195, 0]
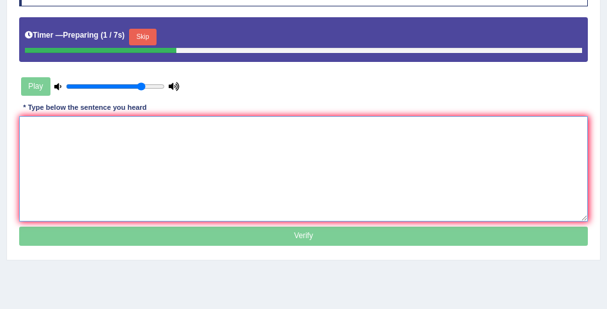
click at [66, 155] on textarea at bounding box center [303, 168] width 569 height 105
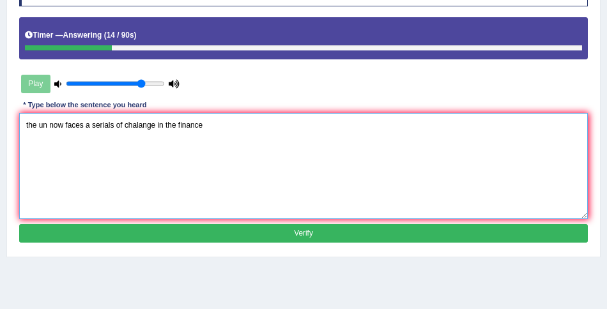
click at [44, 127] on textarea "the un now faces a serials of chalange in the finance" at bounding box center [303, 165] width 569 height 105
click at [100, 125] on textarea "the university now faces a serials of chalange in the finance" at bounding box center [303, 165] width 569 height 105
click at [119, 126] on textarea "the university now face a serials of chalange in the finance" at bounding box center [303, 165] width 569 height 105
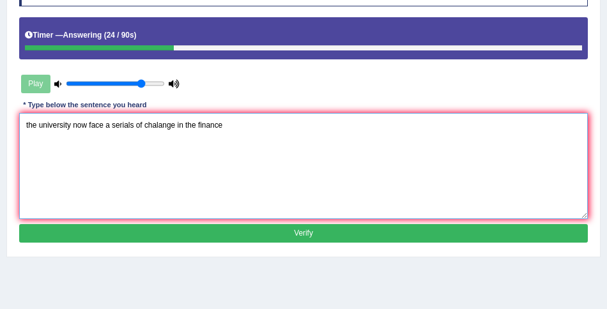
click at [119, 126] on textarea "the university now face a serials of chalange in the finance" at bounding box center [303, 165] width 569 height 105
click at [160, 123] on textarea "the university now face a serious of chalange in the finance" at bounding box center [303, 165] width 569 height 105
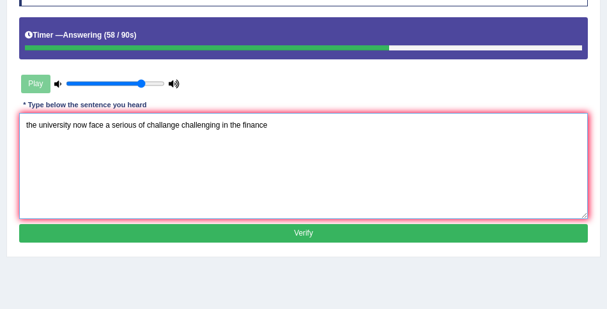
click at [270, 122] on textarea "the university now face a serious of challange challenging in the finance" at bounding box center [303, 165] width 569 height 105
click at [106, 127] on textarea "the university now face a serious of challange challenging in the finance." at bounding box center [303, 165] width 569 height 105
type textarea "the university now face a serious of challange challenging in the finance."
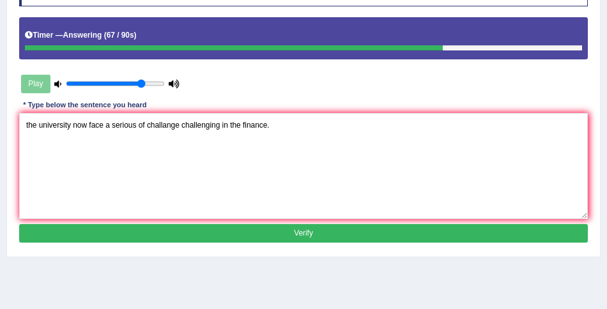
click at [290, 232] on button "Verify" at bounding box center [303, 233] width 569 height 19
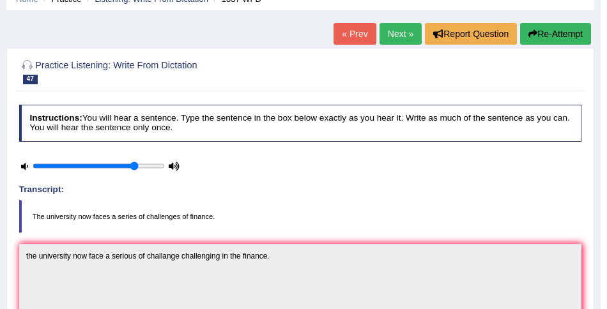
scroll to position [61, 0]
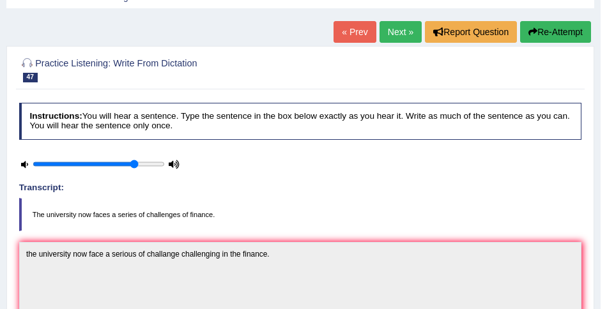
click at [390, 31] on link "Next »" at bounding box center [401, 32] width 42 height 22
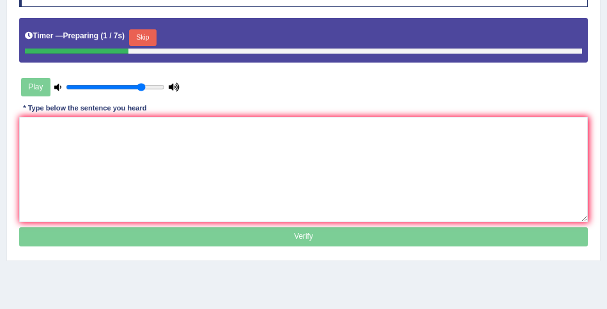
scroll to position [195, 0]
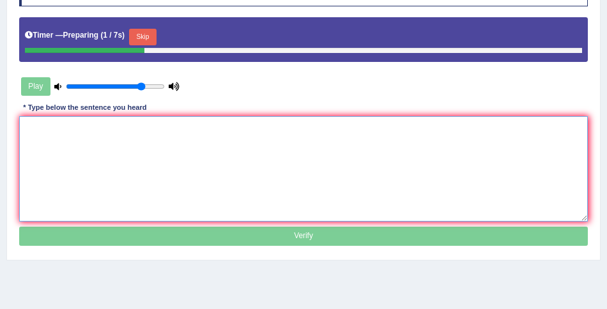
click at [252, 144] on textarea at bounding box center [303, 168] width 569 height 105
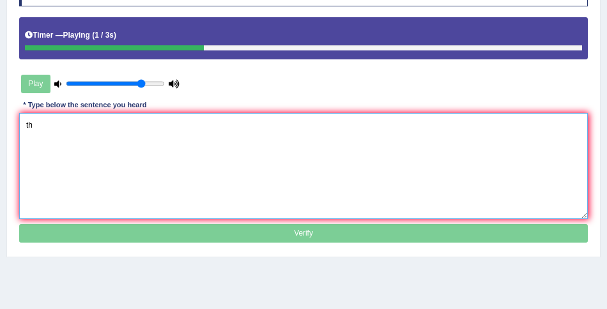
type textarea "t"
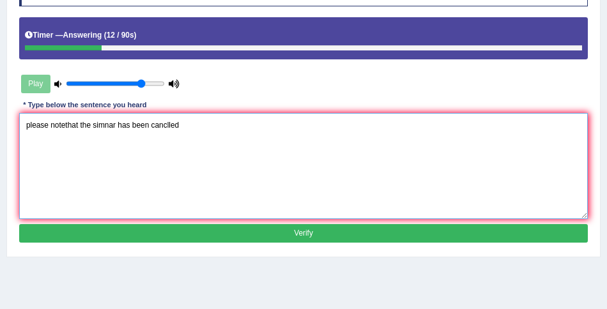
drag, startPoint x: 30, startPoint y: 124, endPoint x: 22, endPoint y: 125, distance: 8.4
click at [22, 125] on textarea "please notethat the simnar has been canclled" at bounding box center [303, 165] width 569 height 105
click at [66, 124] on textarea "Please notethat the simnar has been canclled" at bounding box center [303, 165] width 569 height 105
click at [102, 127] on textarea "Please note that the simnar has been canclled" at bounding box center [303, 165] width 569 height 105
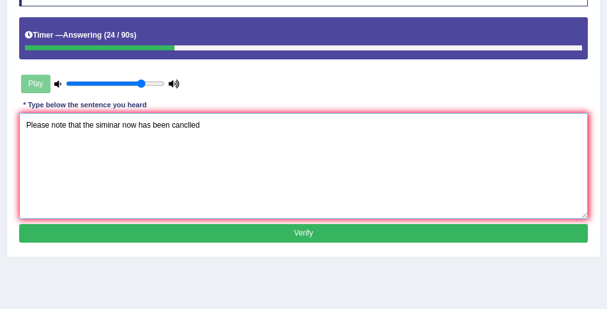
click at [204, 125] on textarea "Please note that the siminar now has been canclled" at bounding box center [303, 165] width 569 height 105
click at [101, 124] on textarea "Please note that the siminar now has been canclled." at bounding box center [303, 165] width 569 height 105
type textarea "Please note that the seminar now has been canclled."
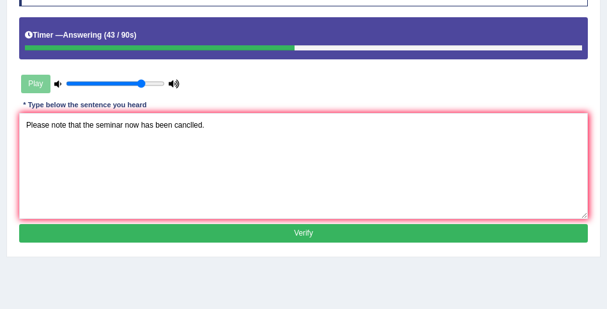
click at [300, 230] on button "Verify" at bounding box center [303, 233] width 569 height 19
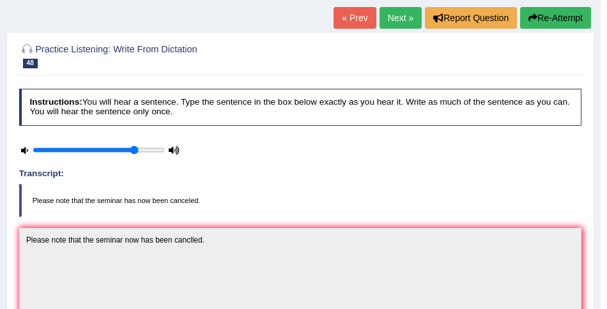
scroll to position [76, 0]
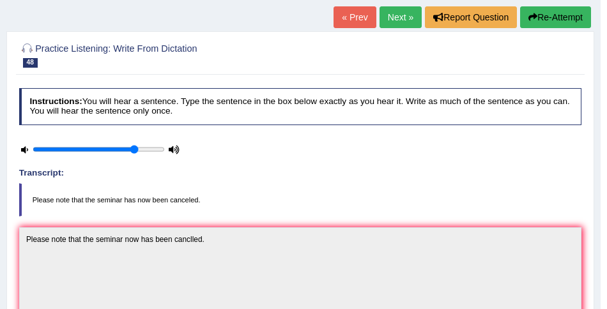
click at [395, 14] on link "Next »" at bounding box center [401, 17] width 42 height 22
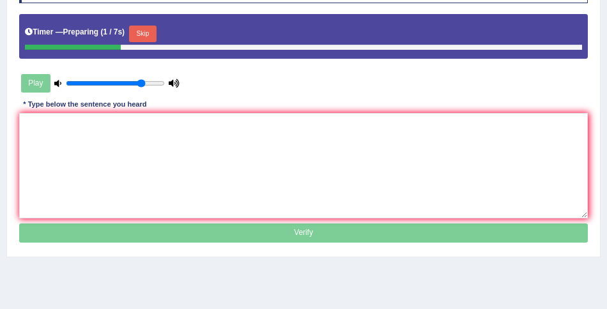
scroll to position [201, 0]
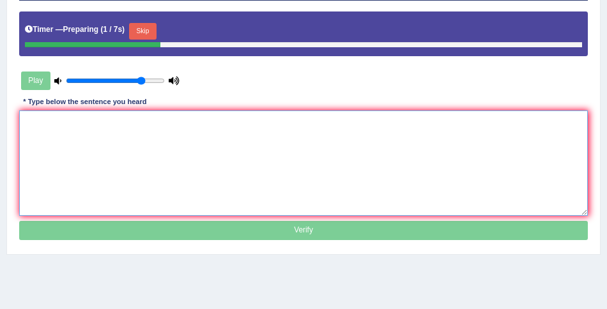
click at [185, 176] on textarea at bounding box center [303, 163] width 569 height 105
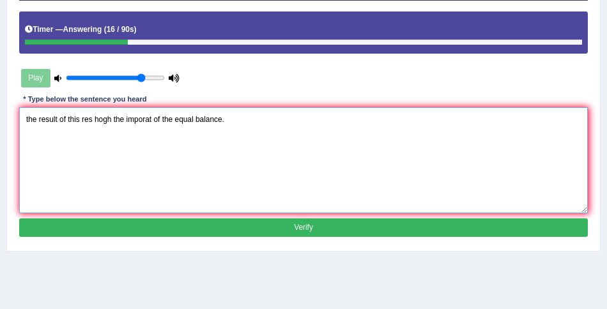
click at [85, 119] on textarea "the result of this res hogh the imporat of the equal balance." at bounding box center [303, 159] width 569 height 105
click at [126, 118] on textarea "the result of this resources hogh the imporat of the equal balance." at bounding box center [303, 159] width 569 height 105
click at [178, 119] on textarea "the result of this resources highlight the imporat of the equal balance." at bounding box center [303, 159] width 569 height 105
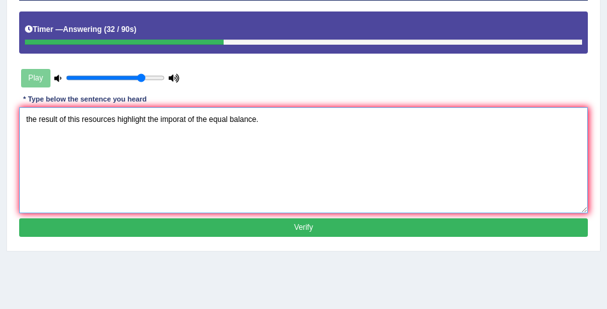
click at [178, 119] on textarea "the result of this resources highlight the imporat of the equal balance." at bounding box center [303, 159] width 569 height 105
click at [234, 116] on textarea "the result of this resources highlight the important of the equal balance." at bounding box center [303, 159] width 569 height 105
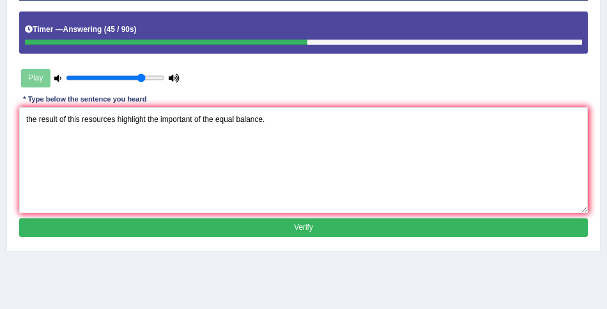
click at [294, 235] on div "Instructions: You will hear a sentence. Type the sentence in the box below exac…" at bounding box center [303, 102] width 574 height 288
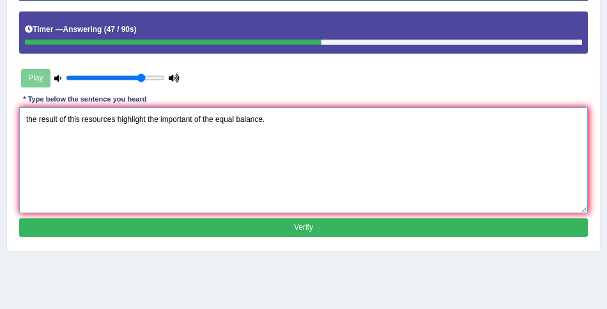
drag, startPoint x: 31, startPoint y: 118, endPoint x: 19, endPoint y: 117, distance: 12.8
click at [19, 117] on textarea "the result of this resources highlight the important of the equal balance." at bounding box center [303, 159] width 569 height 105
type textarea "The result of this resources highlight the important of the equal balance."
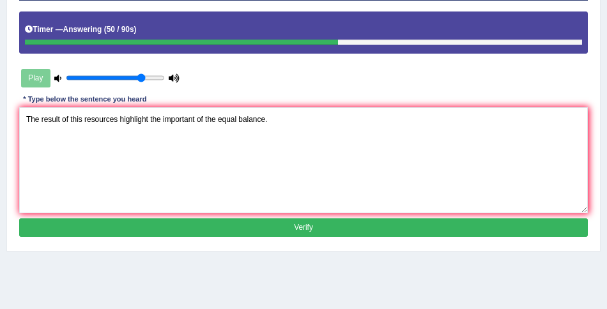
click at [286, 228] on button "Verify" at bounding box center [303, 228] width 569 height 19
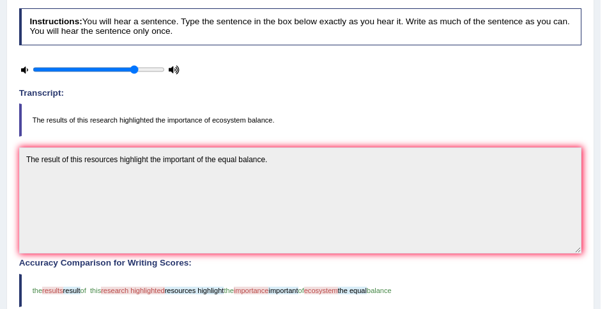
scroll to position [0, 0]
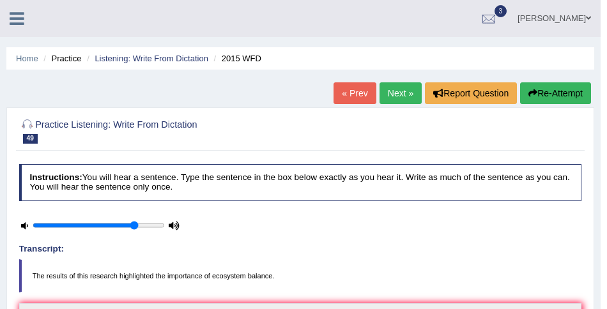
click at [556, 92] on button "Re-Attempt" at bounding box center [555, 93] width 71 height 22
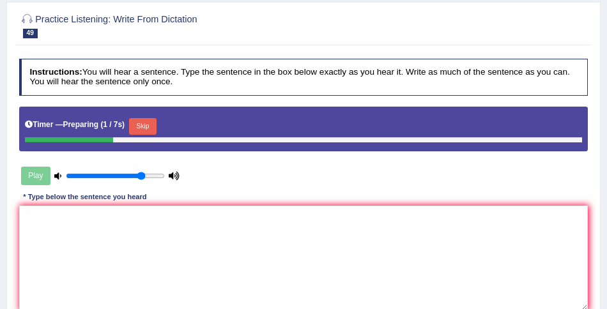
scroll to position [135, 0]
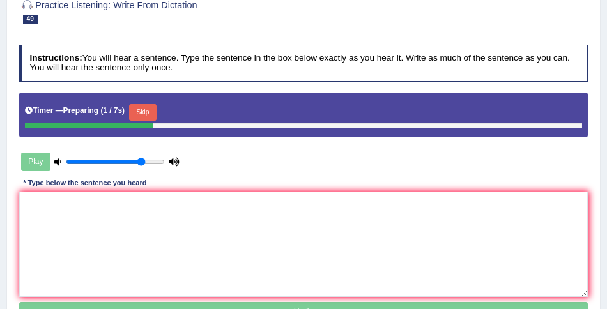
click at [144, 110] on button "Skip" at bounding box center [142, 112] width 27 height 17
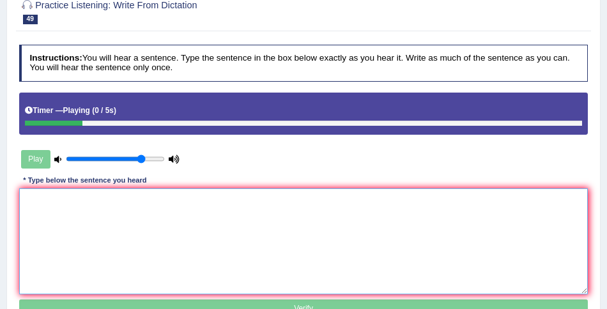
click at [105, 214] on textarea at bounding box center [303, 240] width 569 height 105
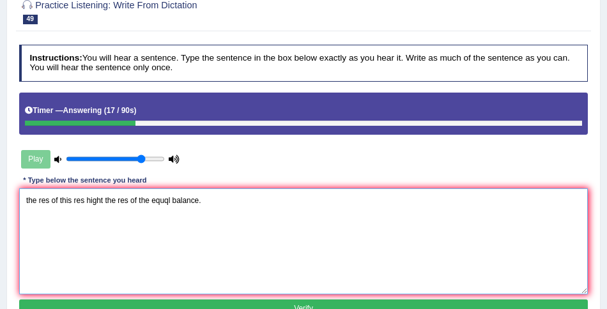
click at [29, 199] on textarea "the res of this res hight the res of the equql balance." at bounding box center [303, 240] width 569 height 105
click at [43, 201] on textarea "The res of this res hight the res of the equql balance." at bounding box center [303, 240] width 569 height 105
click at [95, 201] on textarea "The results of this res hight the res of the equql balance." at bounding box center [303, 240] width 569 height 105
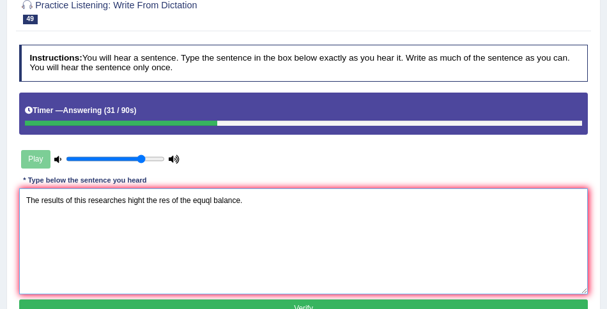
click at [132, 198] on textarea "The results of this researches hight the res of the equql balance." at bounding box center [303, 240] width 569 height 105
click at [182, 199] on textarea "The results of this researches highlighted the res of the equql balance." at bounding box center [303, 240] width 569 height 105
click at [233, 202] on textarea "The results of this researches highlighted the results of the equql balance." at bounding box center [303, 240] width 569 height 105
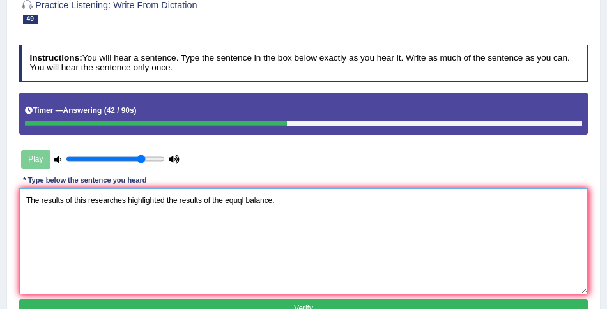
click at [233, 202] on textarea "The results of this researches highlighted the results of the equql balance." at bounding box center [303, 240] width 569 height 105
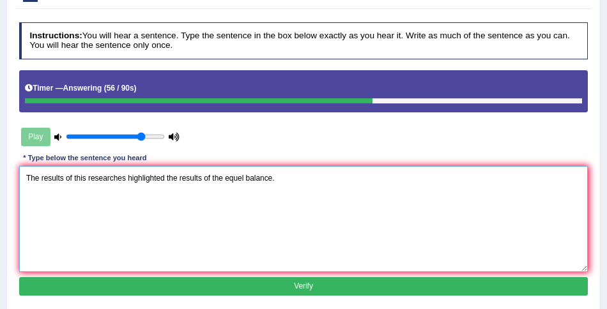
type textarea "The results of this researches highlighted the results of the equel balance."
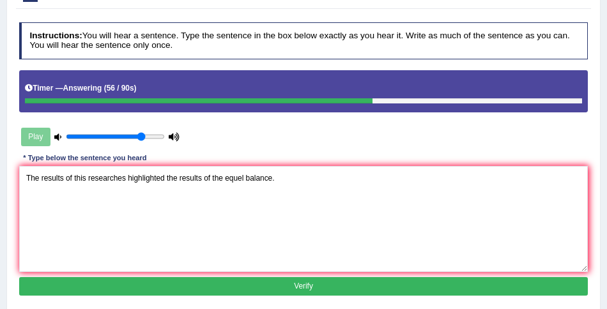
click at [298, 277] on button "Verify" at bounding box center [303, 286] width 569 height 19
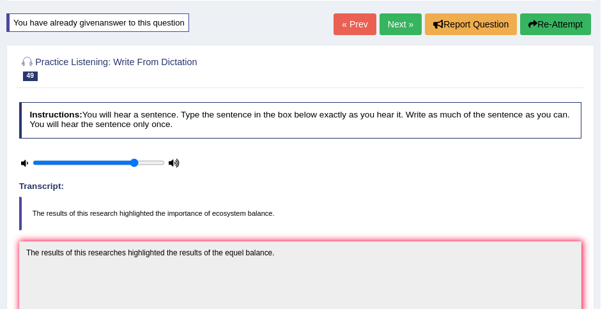
scroll to position [68, 0]
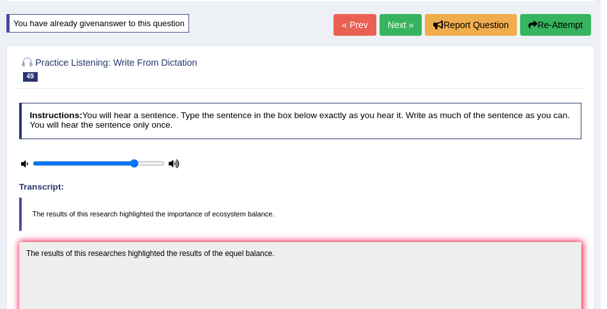
click at [385, 30] on link "Next »" at bounding box center [401, 25] width 42 height 22
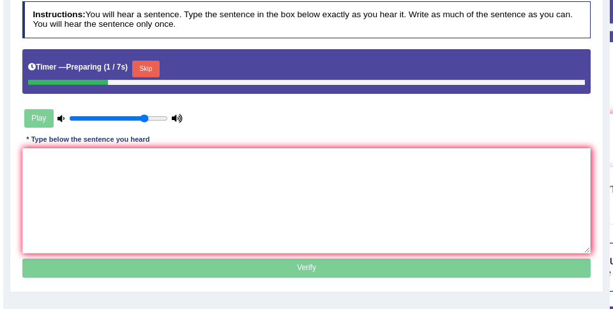
scroll to position [171, 0]
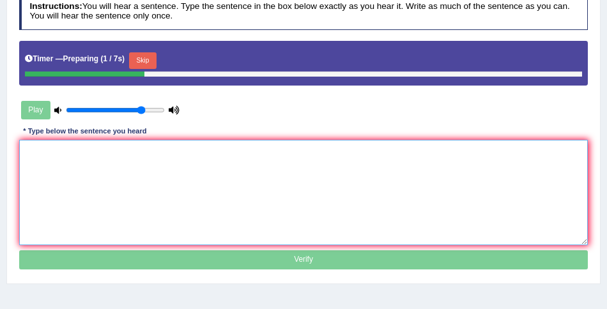
click at [262, 156] on textarea at bounding box center [303, 192] width 569 height 105
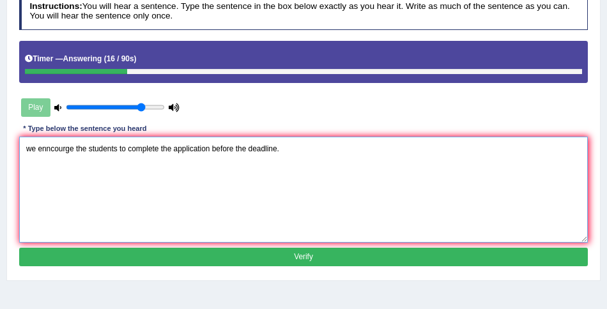
click at [33, 150] on textarea "we enncourge the students to complete the application before the deadline." at bounding box center [303, 189] width 569 height 105
click at [49, 141] on textarea "We enncourge the students to complete the application before the deadline." at bounding box center [303, 189] width 569 height 105
click at [211, 151] on textarea "We encourge the students to complete the application before the deadline." at bounding box center [303, 189] width 569 height 105
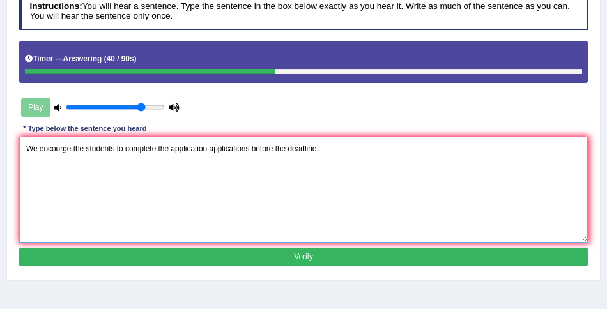
type textarea "We encourge the students to complete the application applications before the de…"
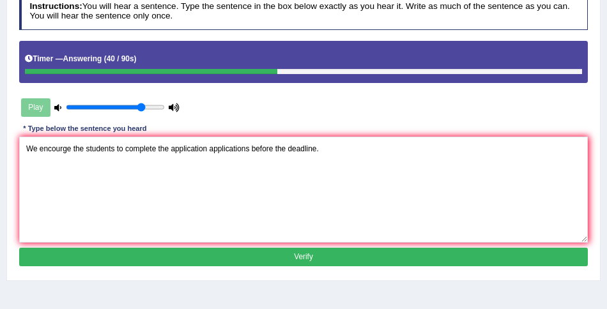
click at [342, 268] on div "Instructions: You will hear a sentence. Type the sentence in the box below exac…" at bounding box center [303, 132] width 574 height 288
click at [330, 261] on button "Verify" at bounding box center [303, 257] width 569 height 19
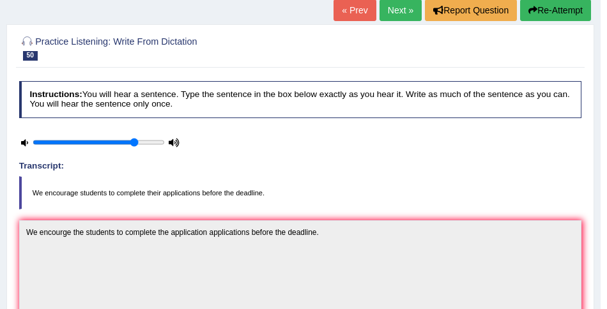
scroll to position [39, 0]
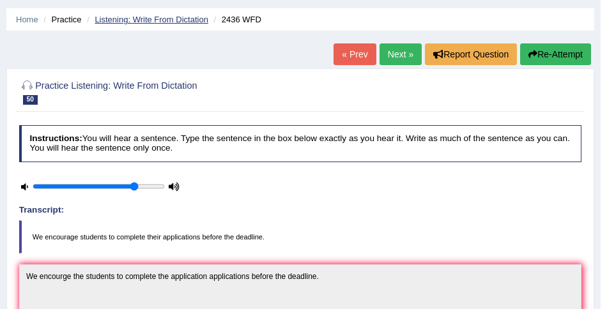
click at [199, 20] on link "Listening: Write From Dictation" at bounding box center [152, 20] width 114 height 10
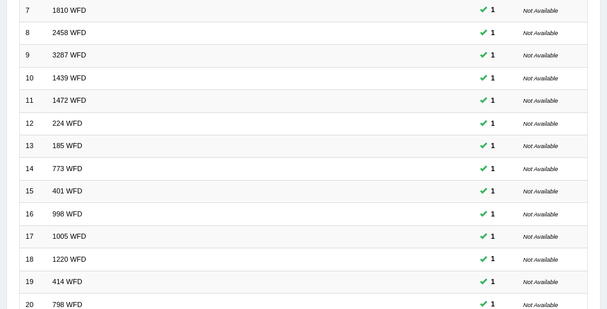
scroll to position [430, 0]
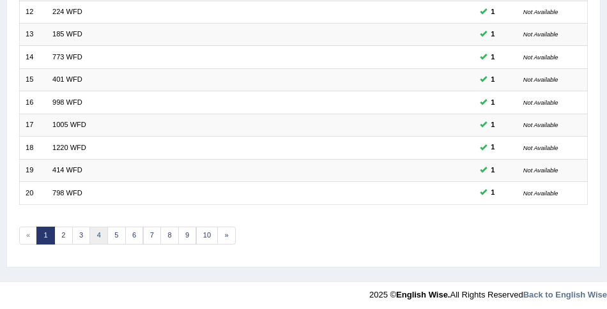
click at [97, 236] on link "4" at bounding box center [98, 236] width 19 height 18
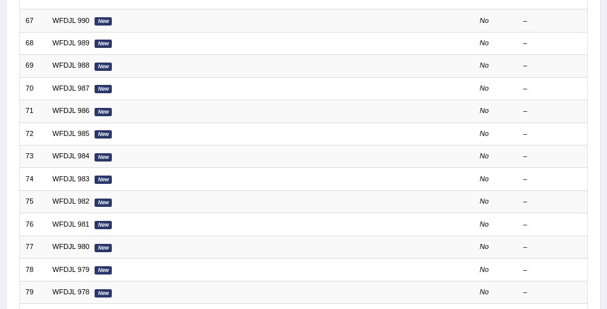
scroll to position [430, 0]
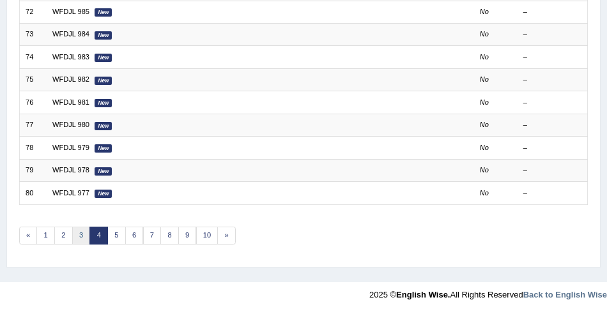
click at [79, 230] on link "3" at bounding box center [81, 236] width 19 height 18
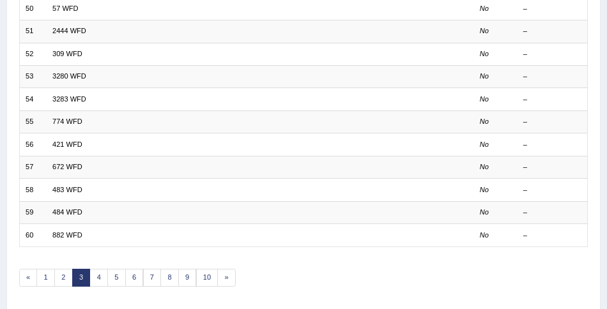
scroll to position [430, 0]
